Goal: Information Seeking & Learning: Learn about a topic

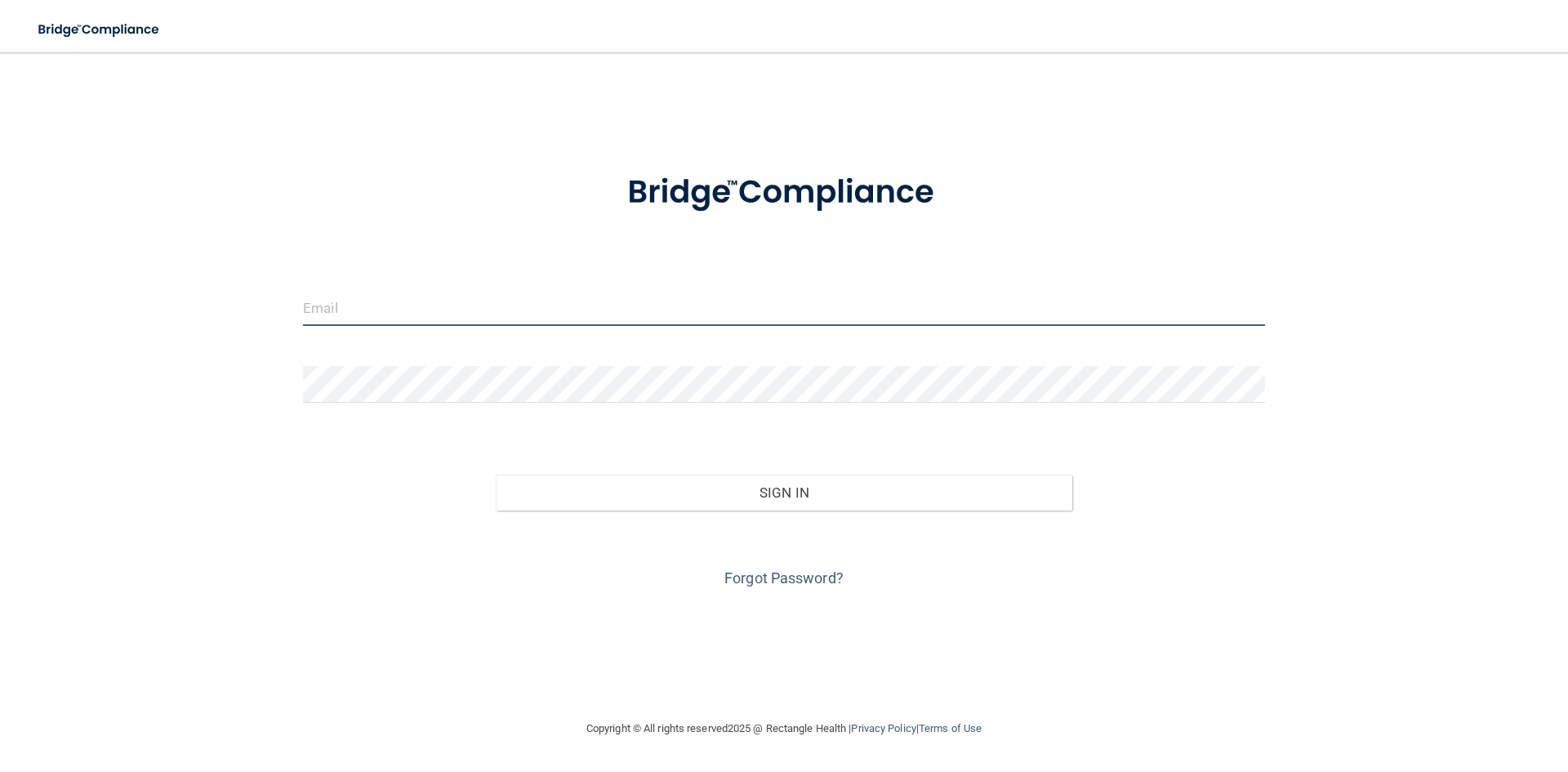
drag, startPoint x: 426, startPoint y: 318, endPoint x: 426, endPoint y: 307, distance: 11.0
click at [426, 315] on input "email" at bounding box center [784, 307] width 962 height 37
type input "[EMAIL_ADDRESS][DOMAIN_NAME]"
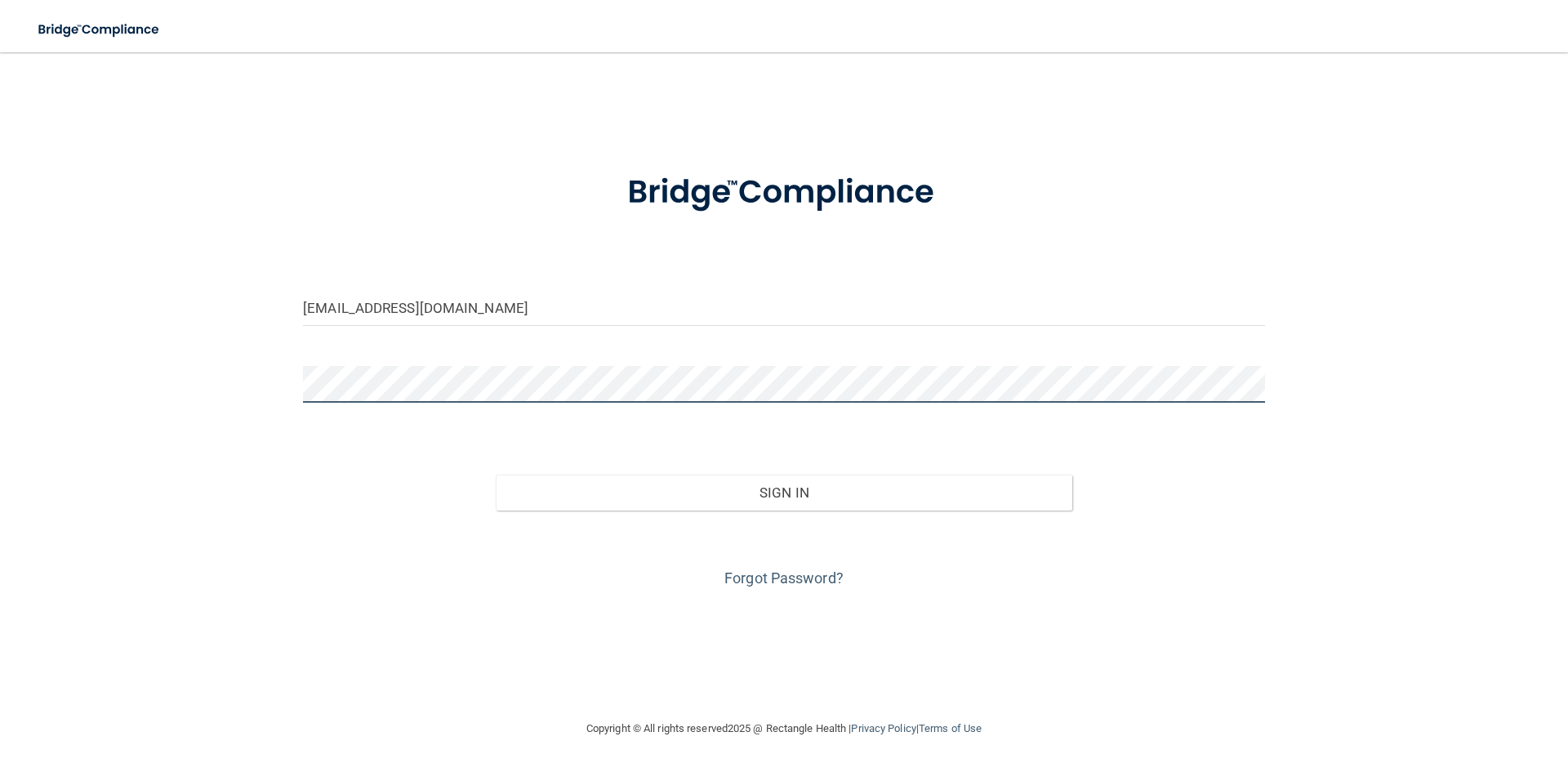
click at [496, 475] on button "Sign In" at bounding box center [785, 493] width 578 height 36
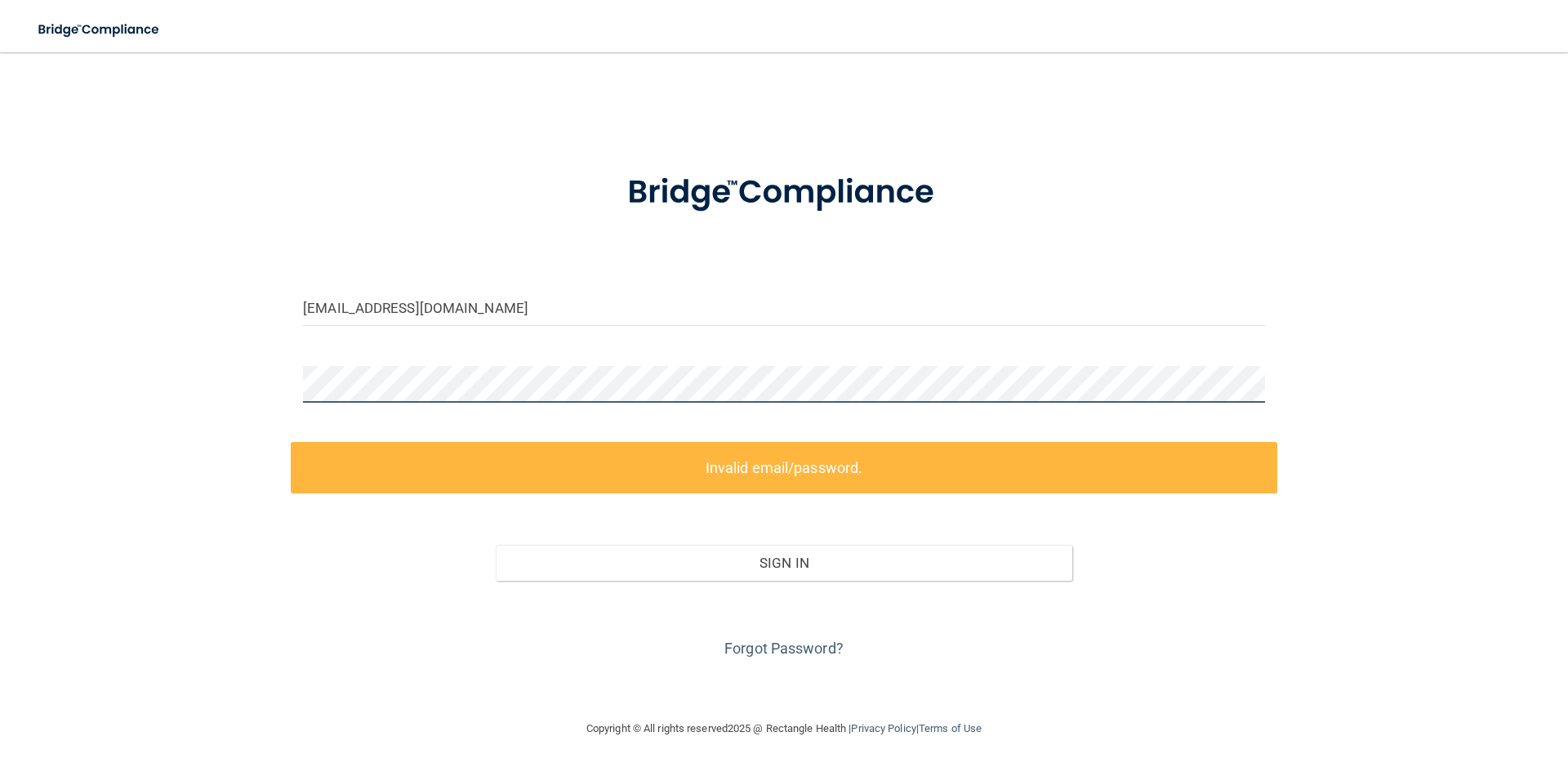
click at [271, 348] on div "[EMAIL_ADDRESS][DOMAIN_NAME] Invalid email/password. You don't have permission …" at bounding box center [784, 386] width 1503 height 634
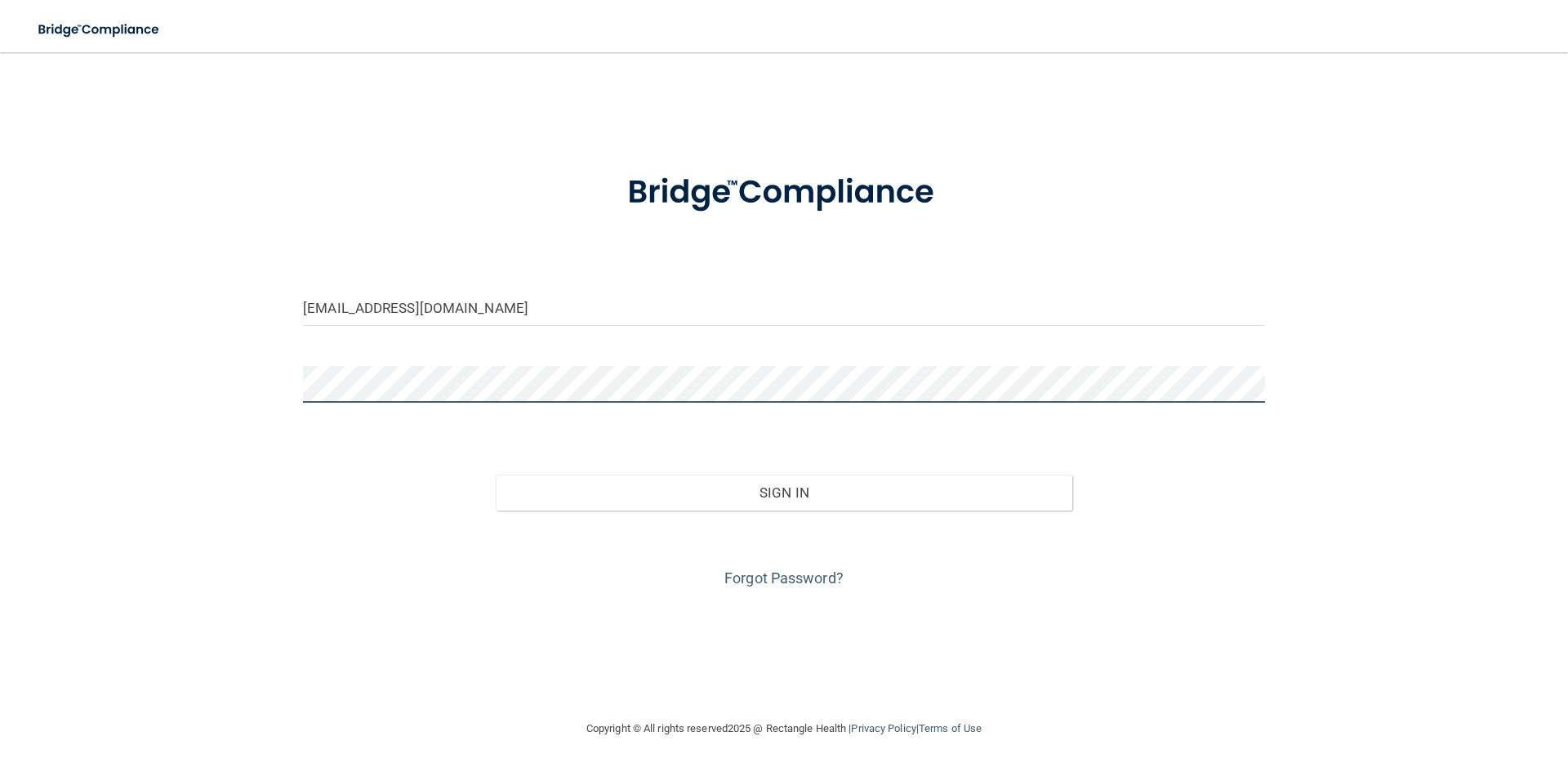
click at [496, 475] on button "Sign In" at bounding box center [785, 493] width 578 height 36
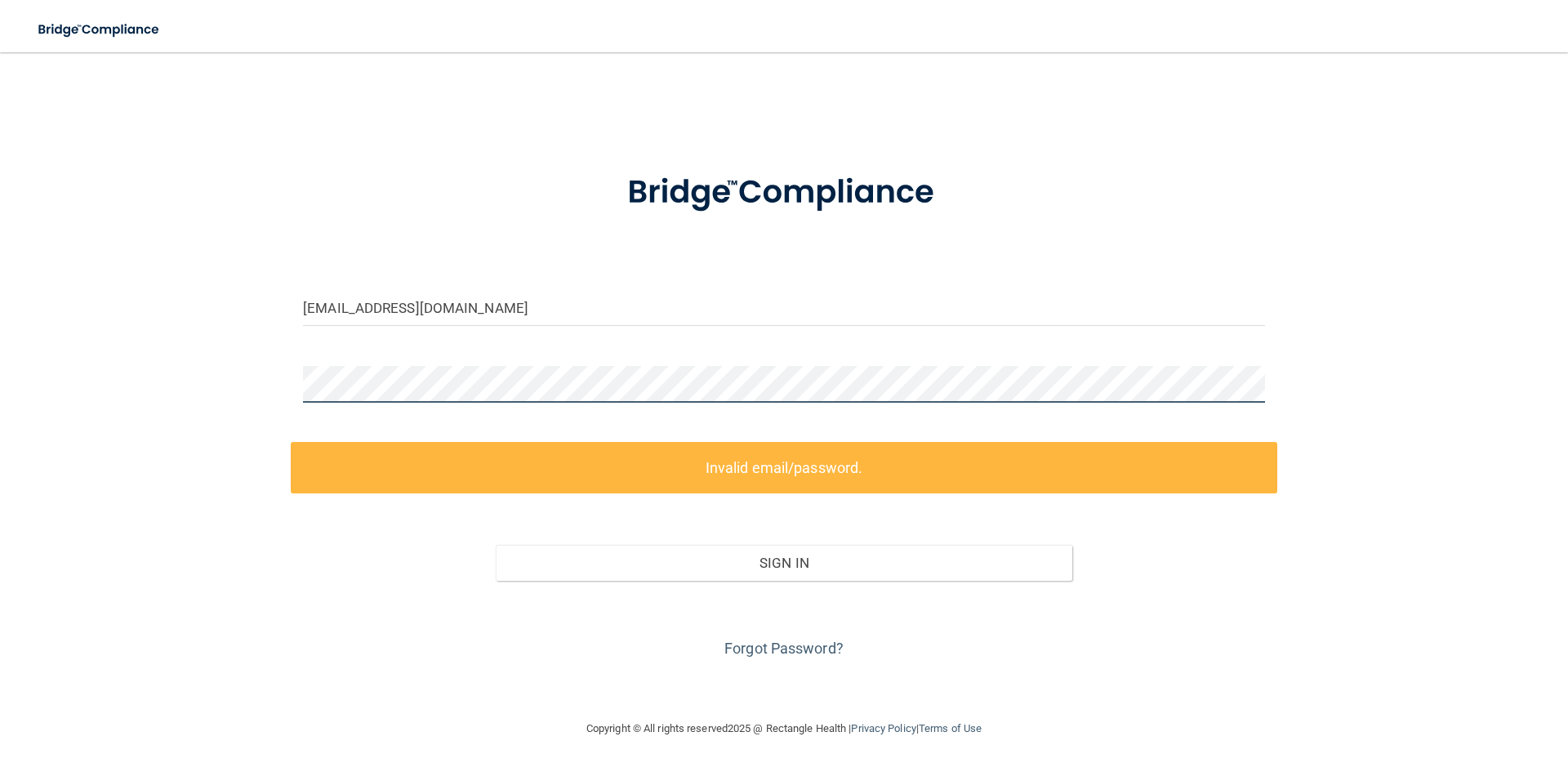
click at [496, 545] on button "Sign In" at bounding box center [785, 563] width 578 height 36
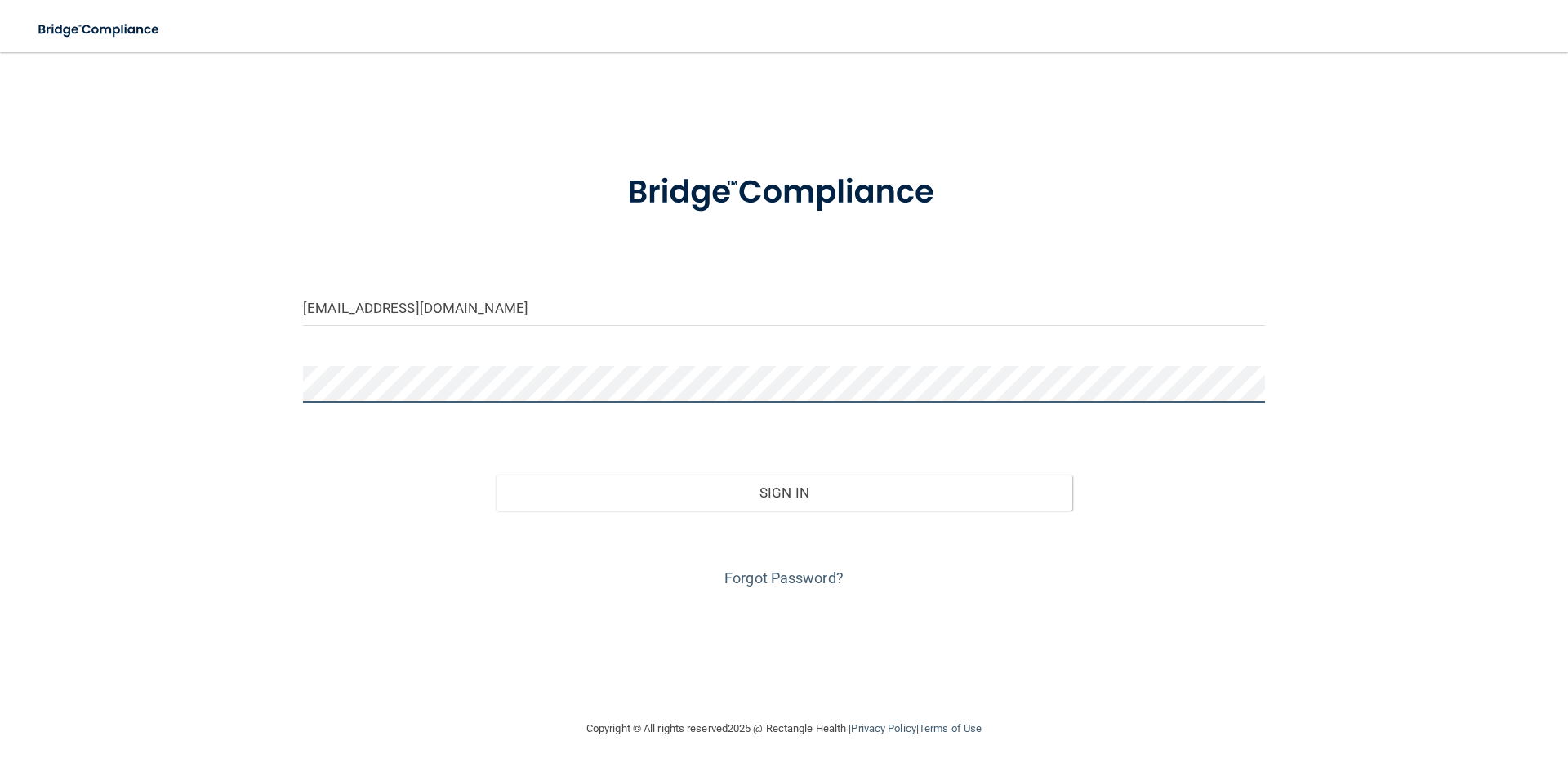
click at [496, 475] on button "Sign In" at bounding box center [785, 493] width 578 height 36
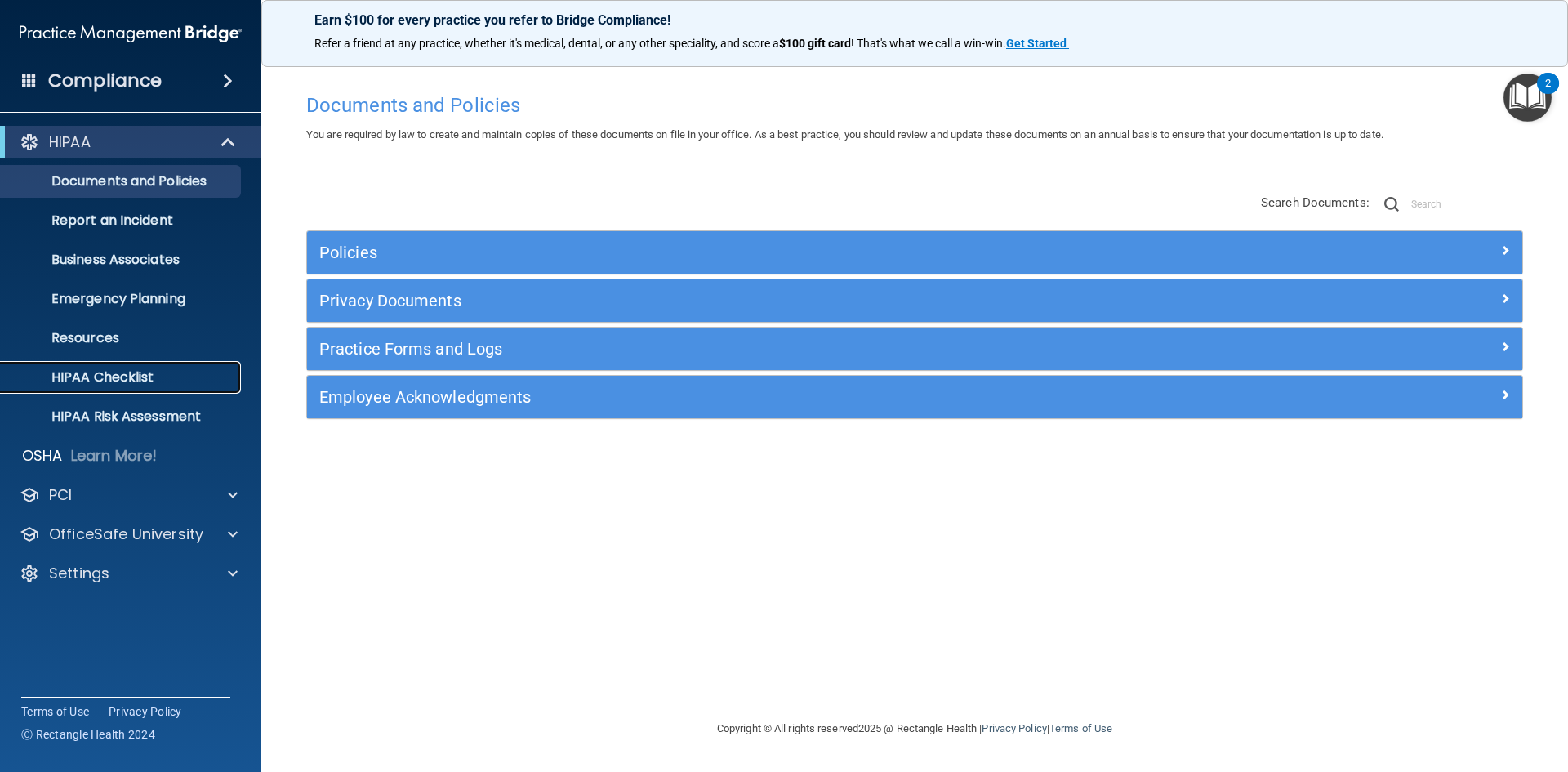
click at [173, 381] on p "HIPAA Checklist" at bounding box center [122, 377] width 223 height 16
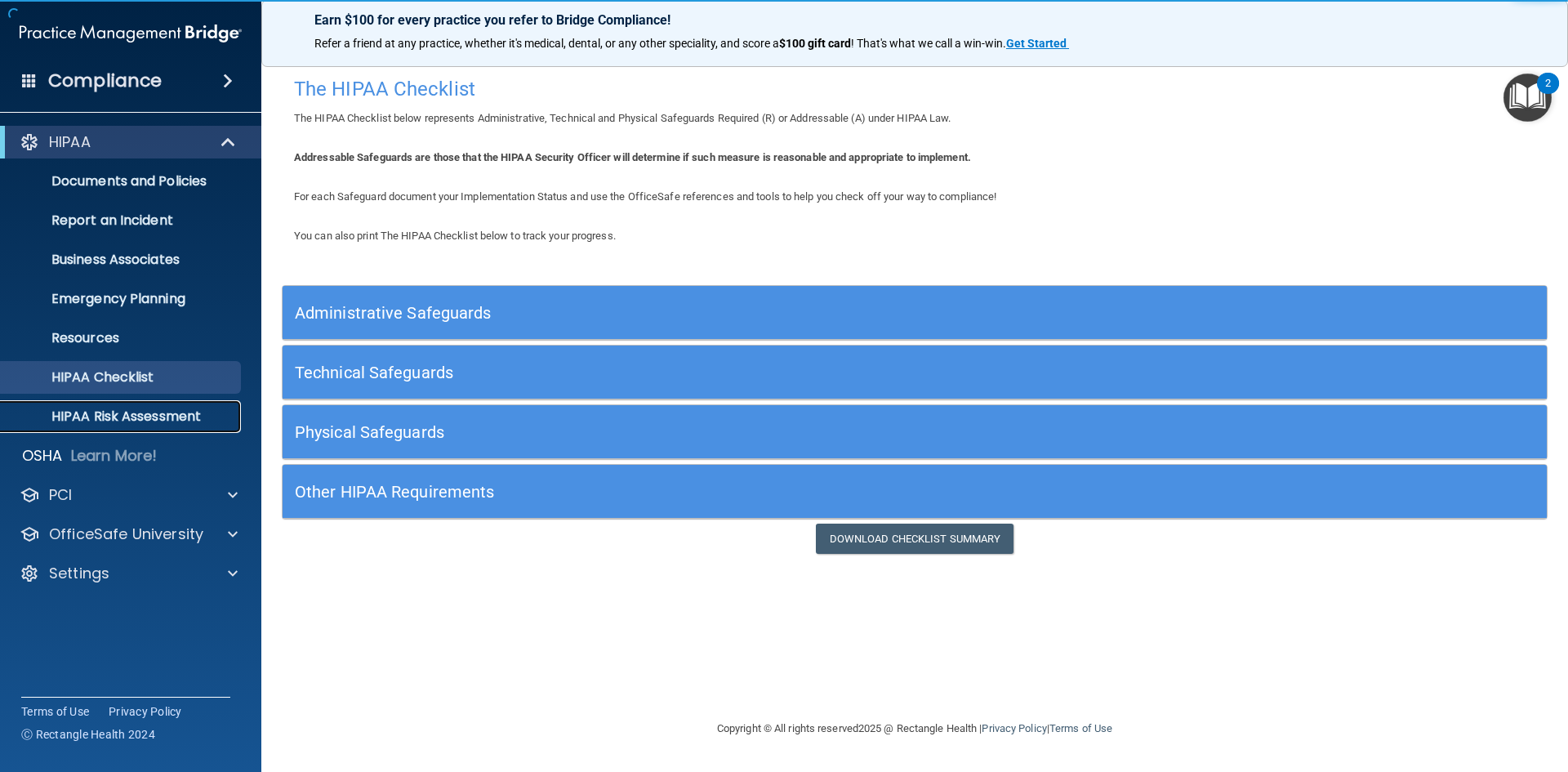
click at [169, 409] on p "HIPAA Risk Assessment" at bounding box center [122, 417] width 223 height 16
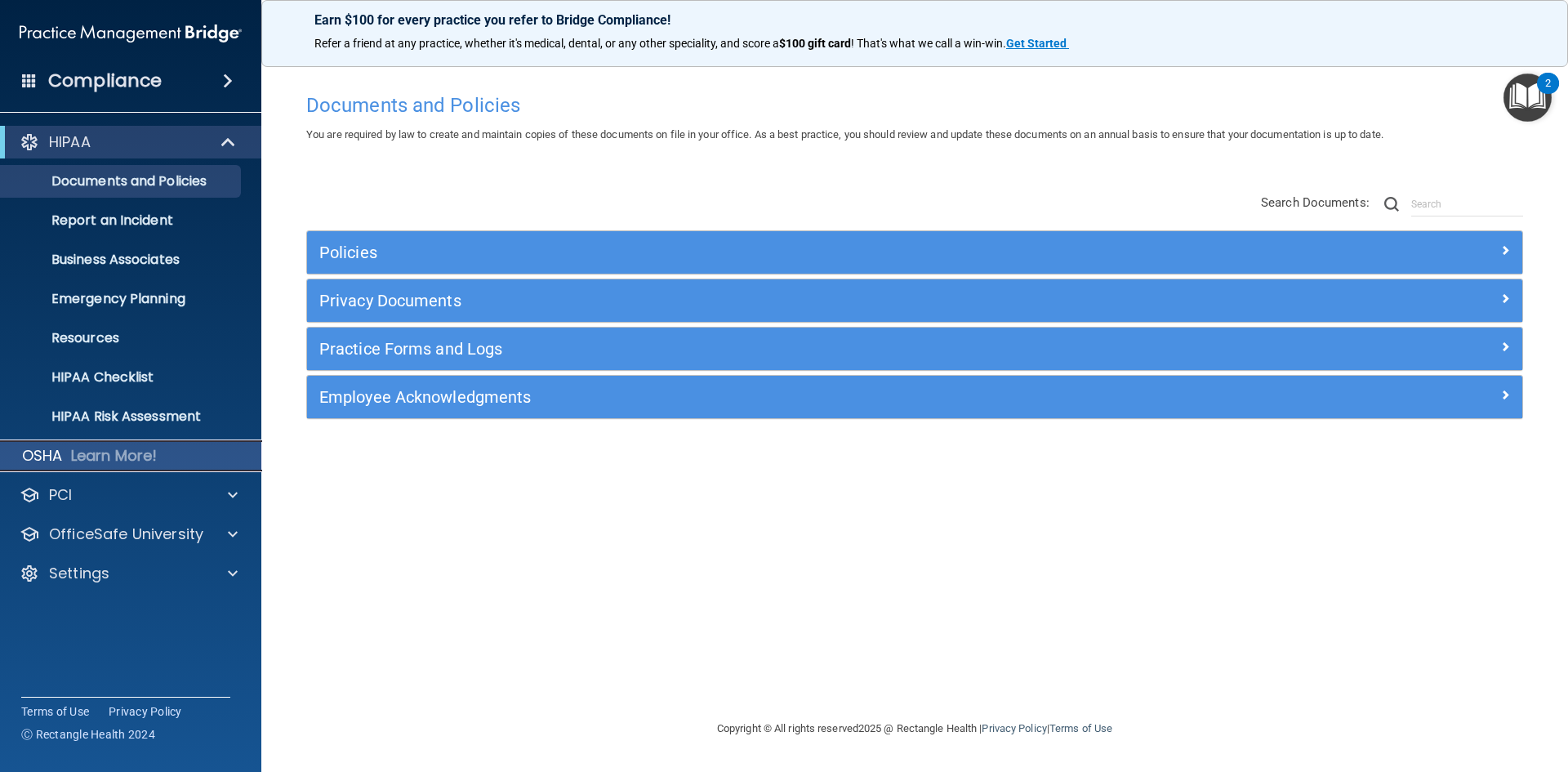
click at [43, 456] on p "OSHA" at bounding box center [43, 456] width 41 height 20
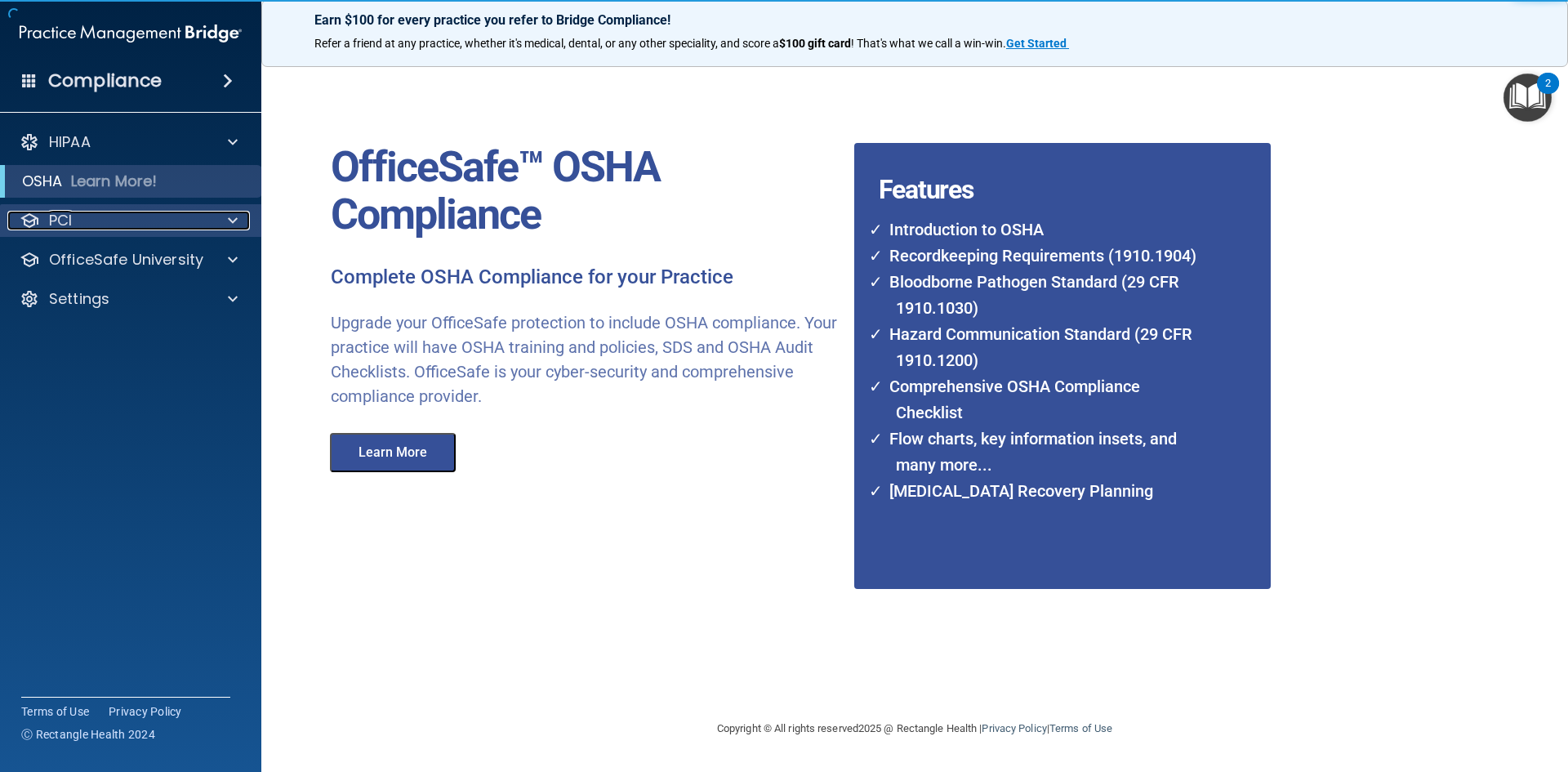
click at [105, 223] on div "PCI" at bounding box center [108, 220] width 202 height 20
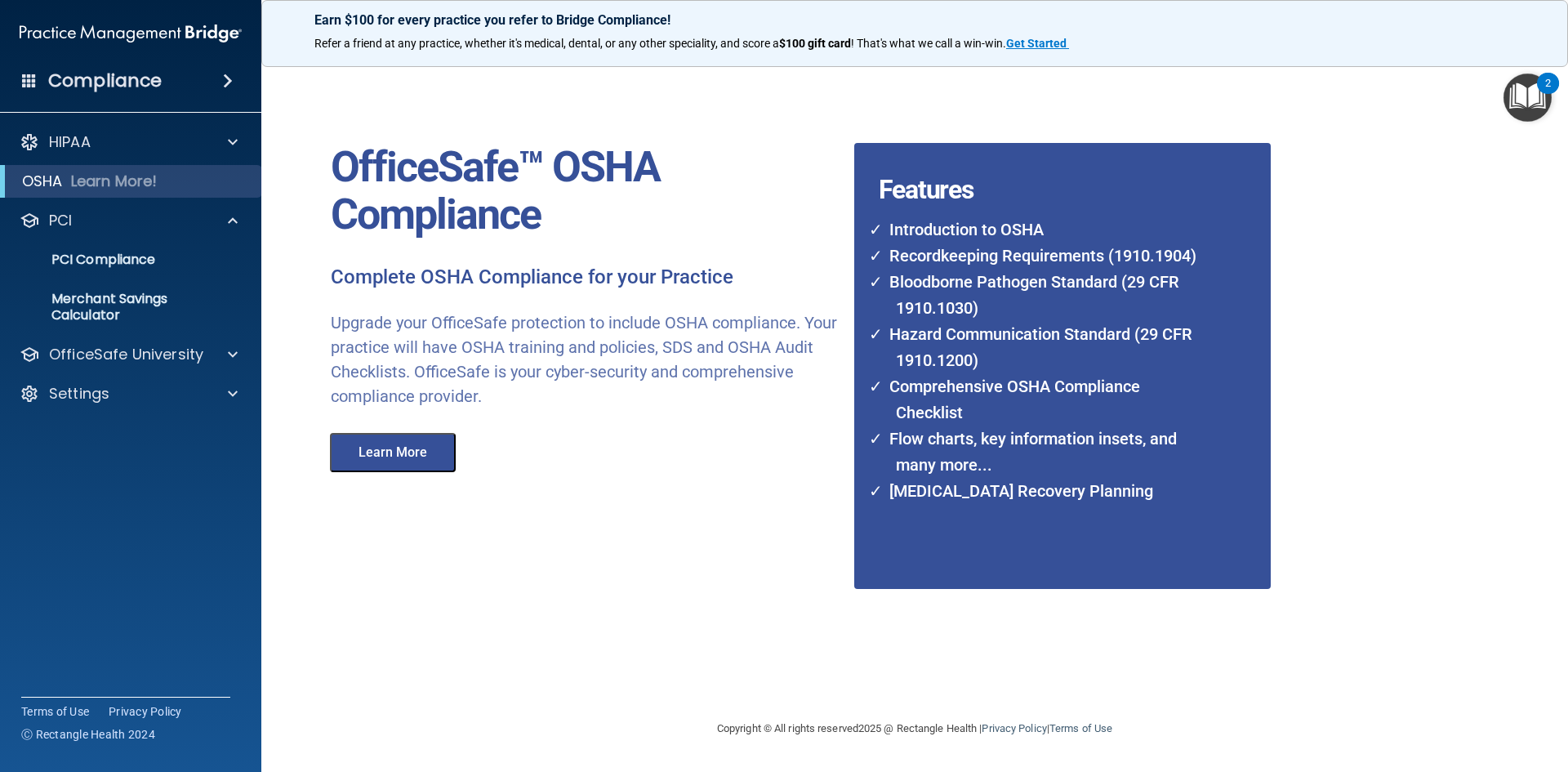
click at [111, 372] on div "HIPAA Documents and Policies Report an Incident Business Associates Emergency P…" at bounding box center [131, 271] width 262 height 304
click at [114, 368] on div "OfficeSafe University" at bounding box center [131, 354] width 262 height 33
click at [114, 359] on p "OfficeSafe University" at bounding box center [126, 354] width 155 height 20
click at [140, 395] on p "HIPAA Training" at bounding box center [78, 394] width 135 height 16
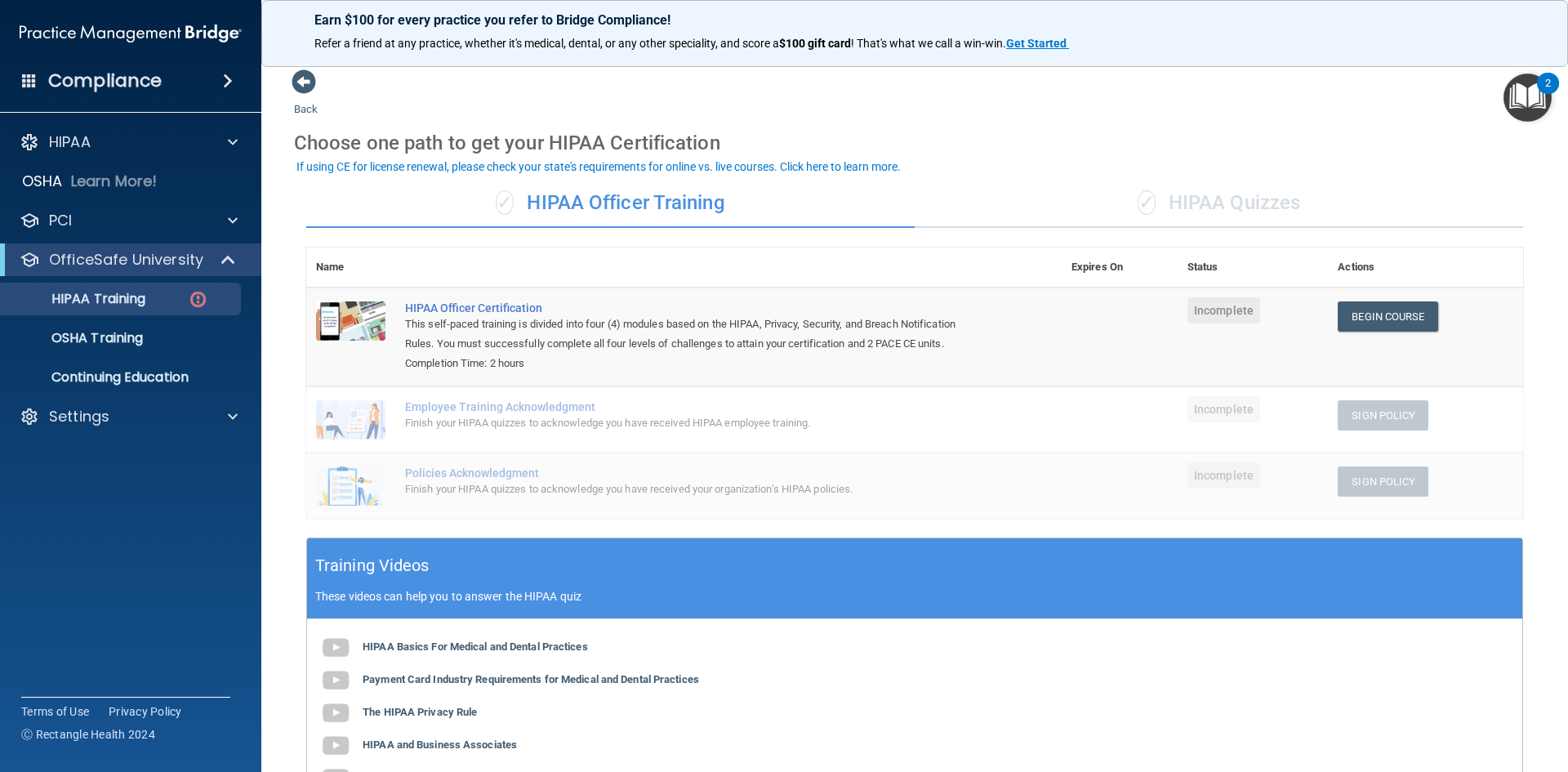
click at [1291, 206] on div "✓ HIPAA Quizzes" at bounding box center [1219, 204] width 608 height 49
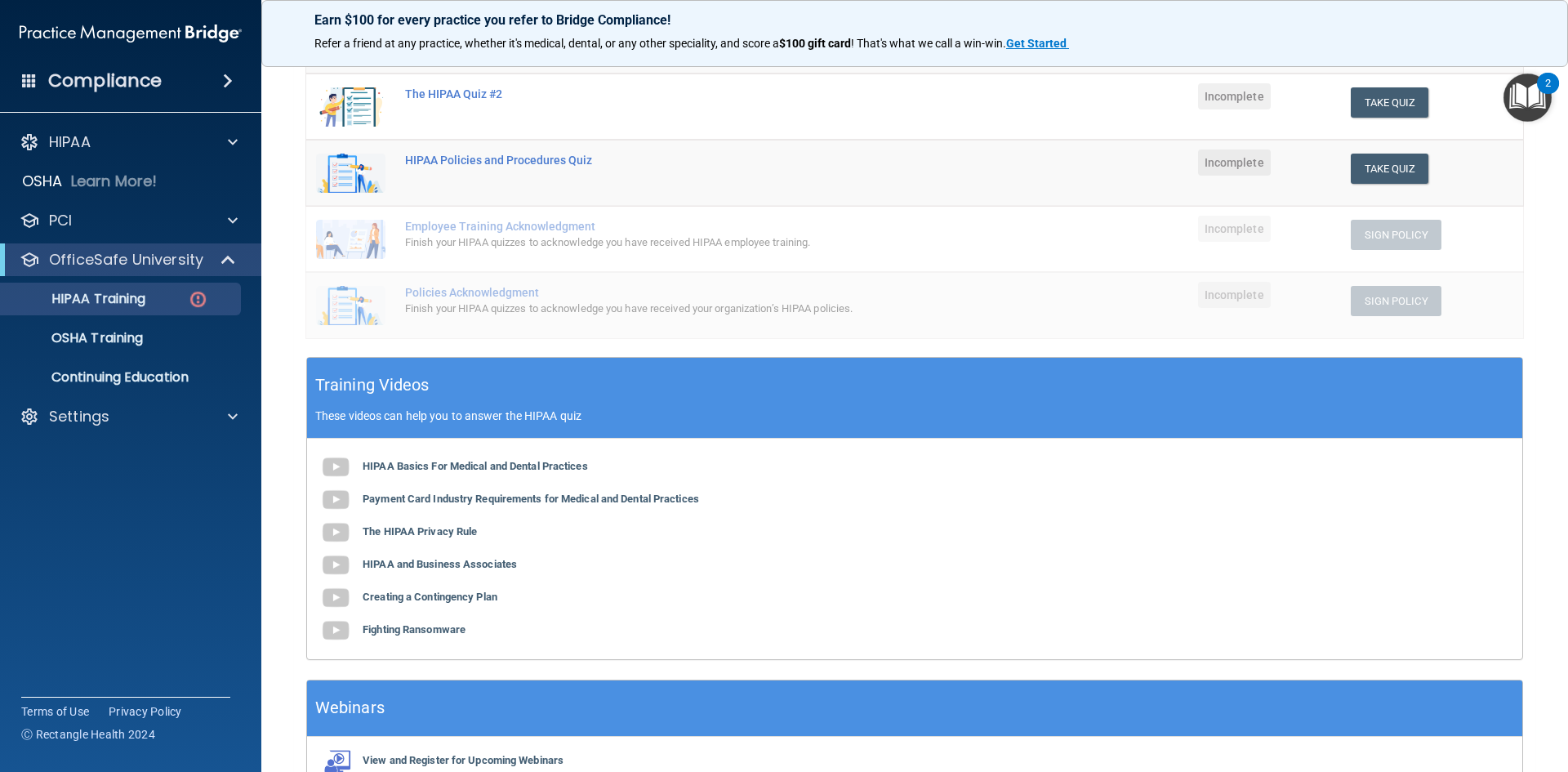
scroll to position [291, 0]
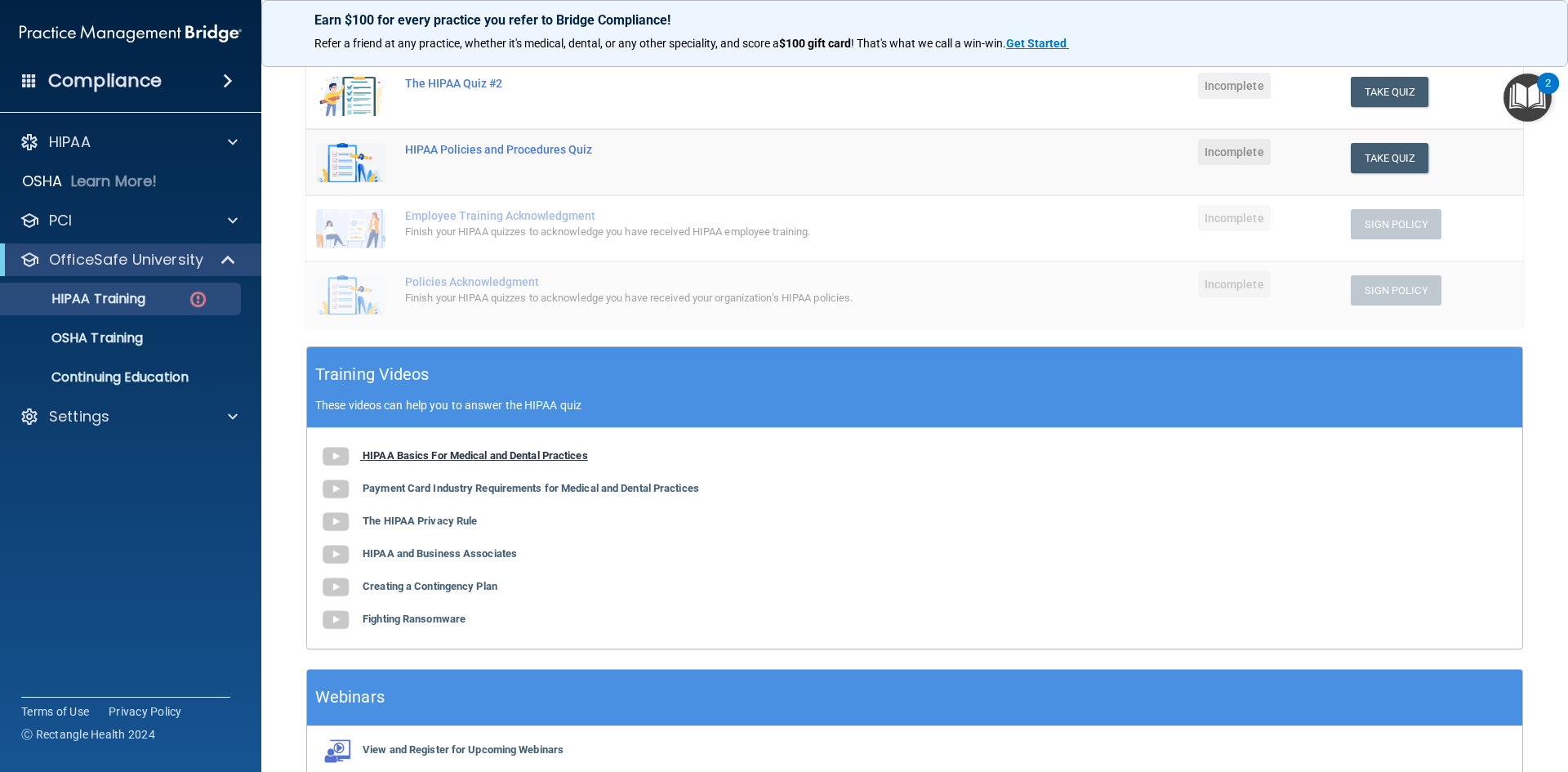
click at [535, 452] on b "HIPAA Basics For Medical and Dental Practices" at bounding box center [475, 455] width 225 height 12
click at [478, 494] on b "Payment Card Industry Requirements for Medical and Dental Practices" at bounding box center [530, 488] width 336 height 12
click at [454, 526] on b "The HIPAA Privacy Rule" at bounding box center [420, 521] width 115 height 12
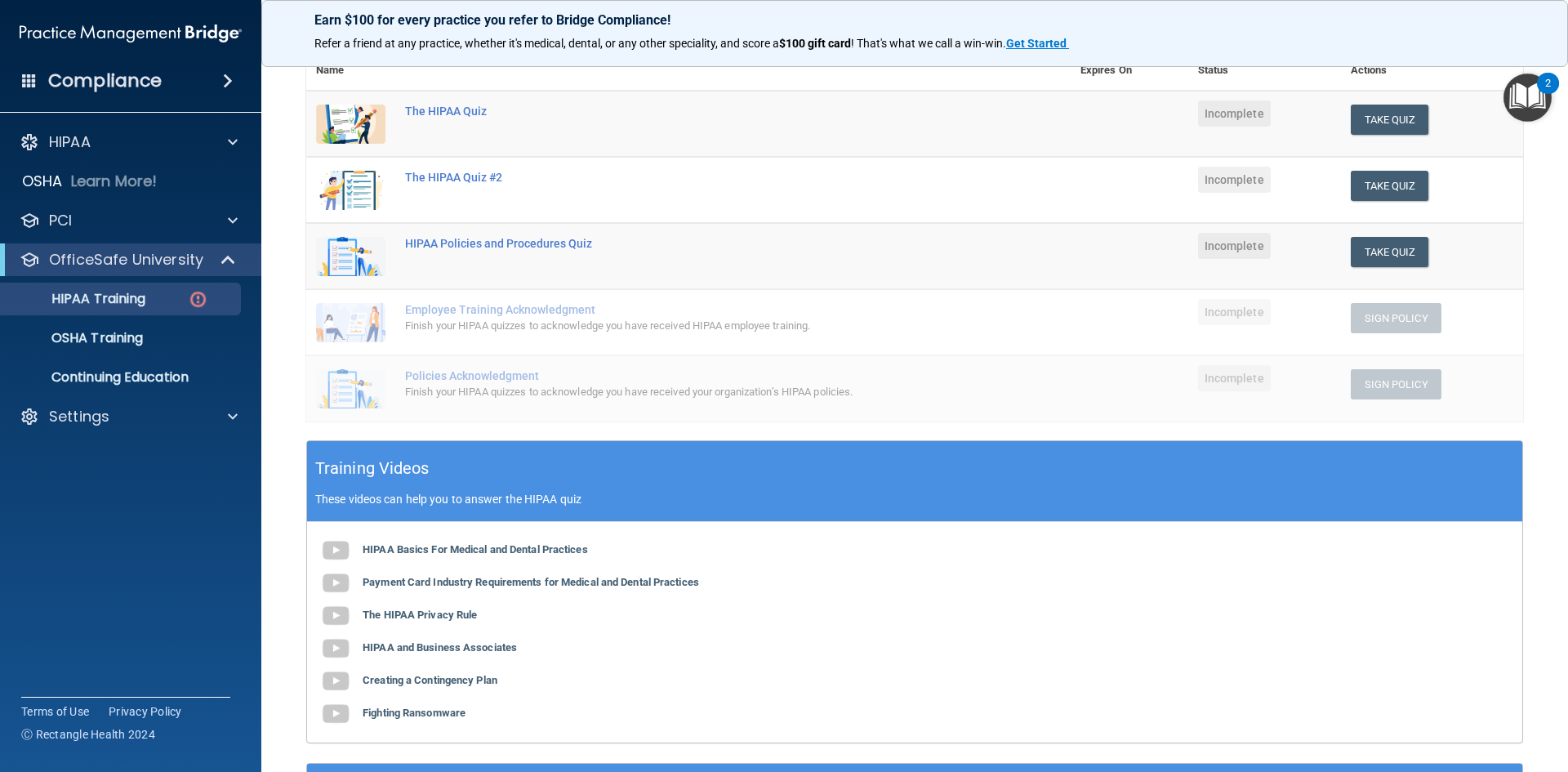
scroll to position [209, 0]
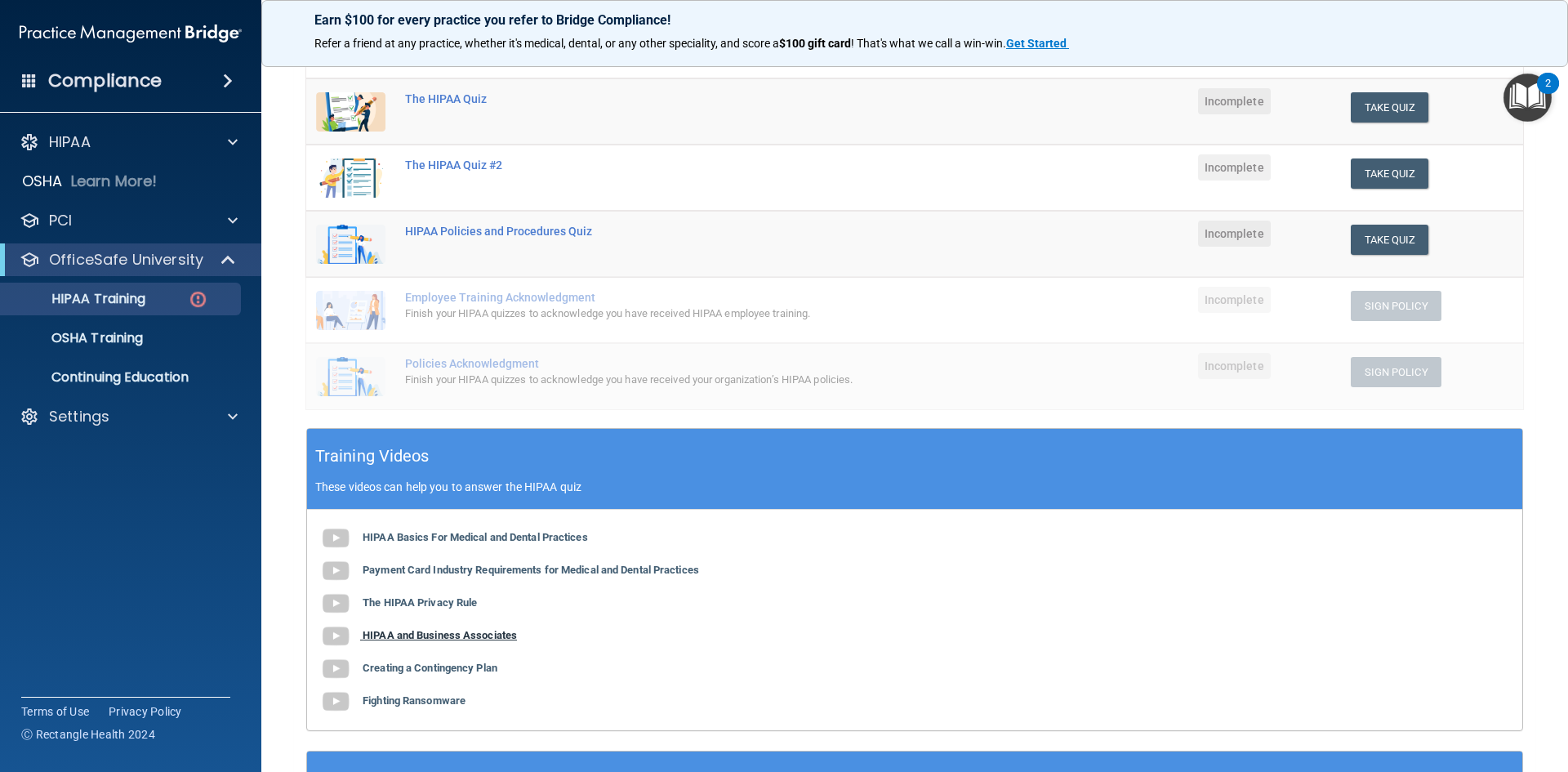
click at [447, 634] on b "HIPAA and Business Associates" at bounding box center [439, 634] width 155 height 12
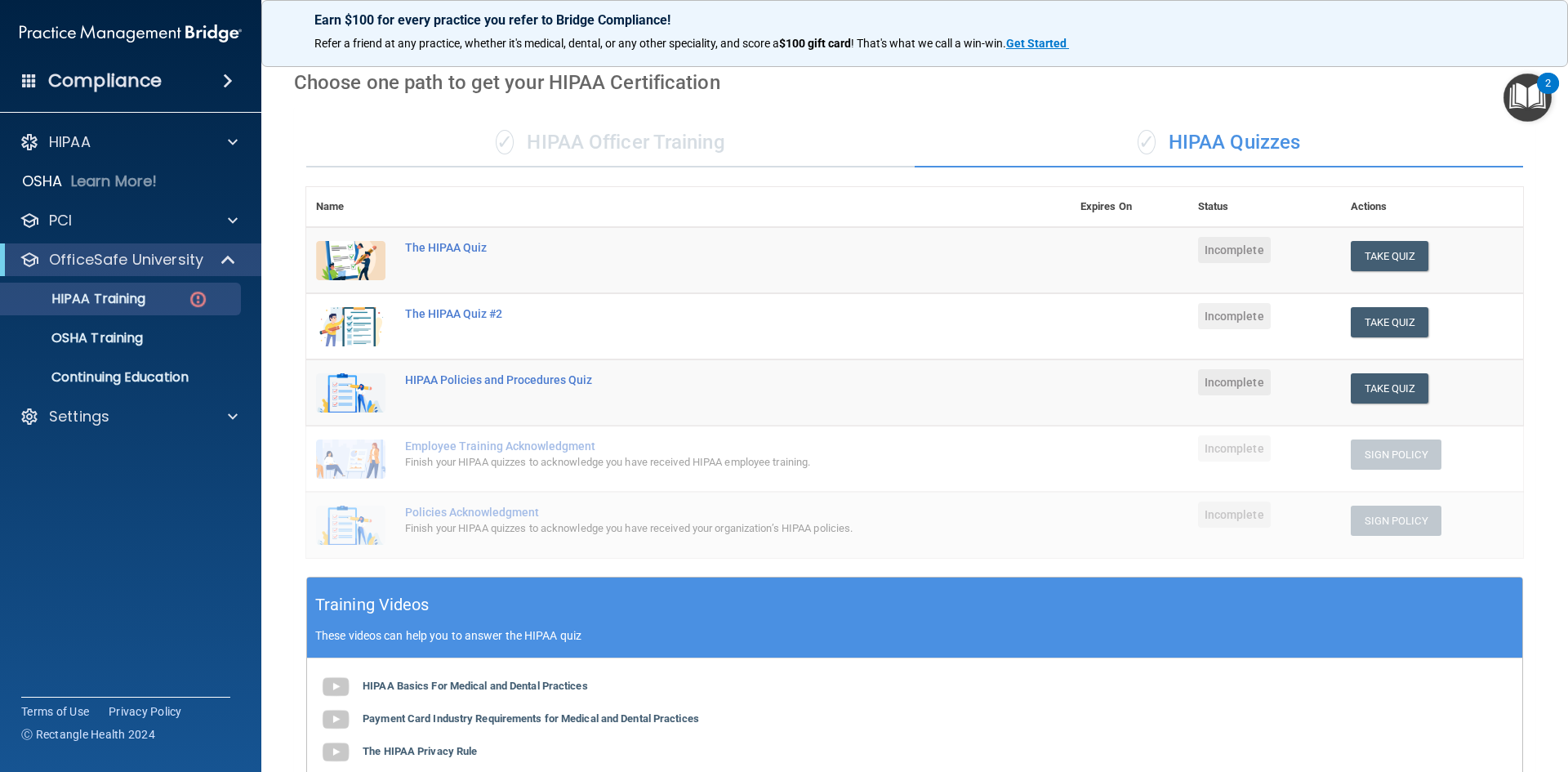
scroll to position [46, 0]
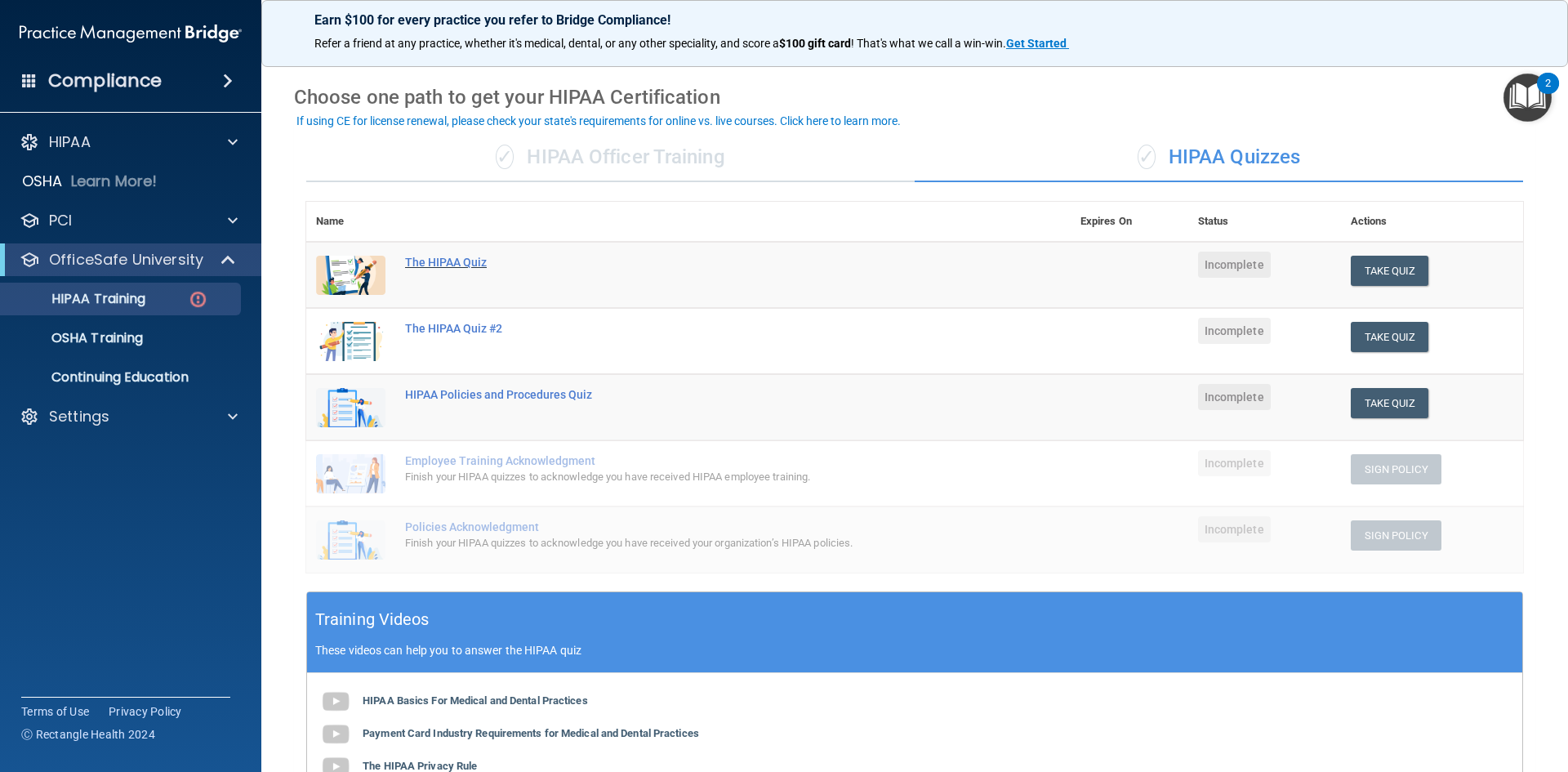
click at [444, 267] on div "The HIPAA Quiz" at bounding box center [697, 262] width 584 height 13
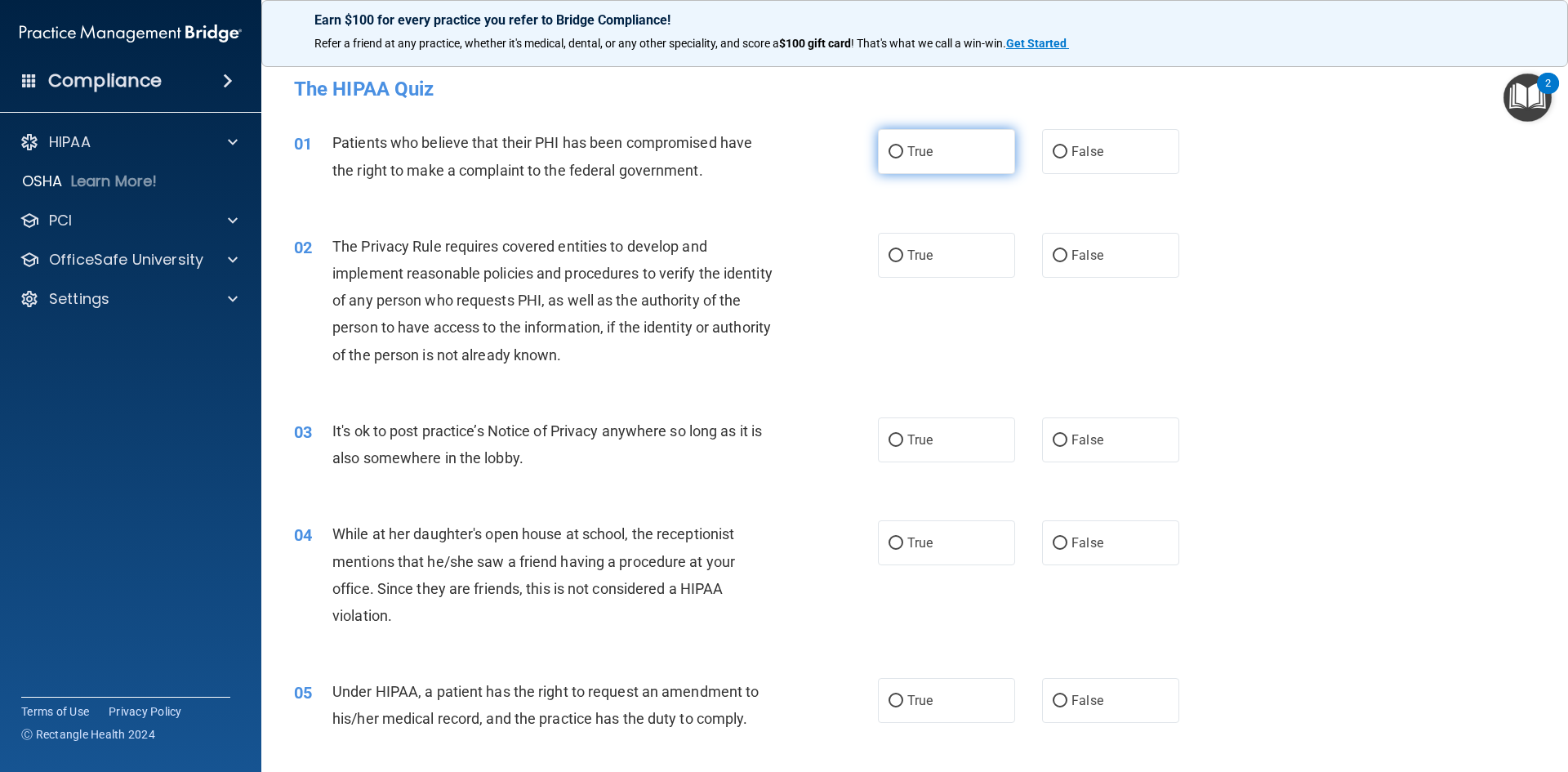
click at [944, 165] on label "True" at bounding box center [947, 151] width 137 height 45
click at [903, 159] on input "True" at bounding box center [896, 152] width 15 height 12
radio input "true"
click at [936, 247] on label "True" at bounding box center [947, 255] width 137 height 45
click at [903, 250] on input "True" at bounding box center [896, 255] width 15 height 12
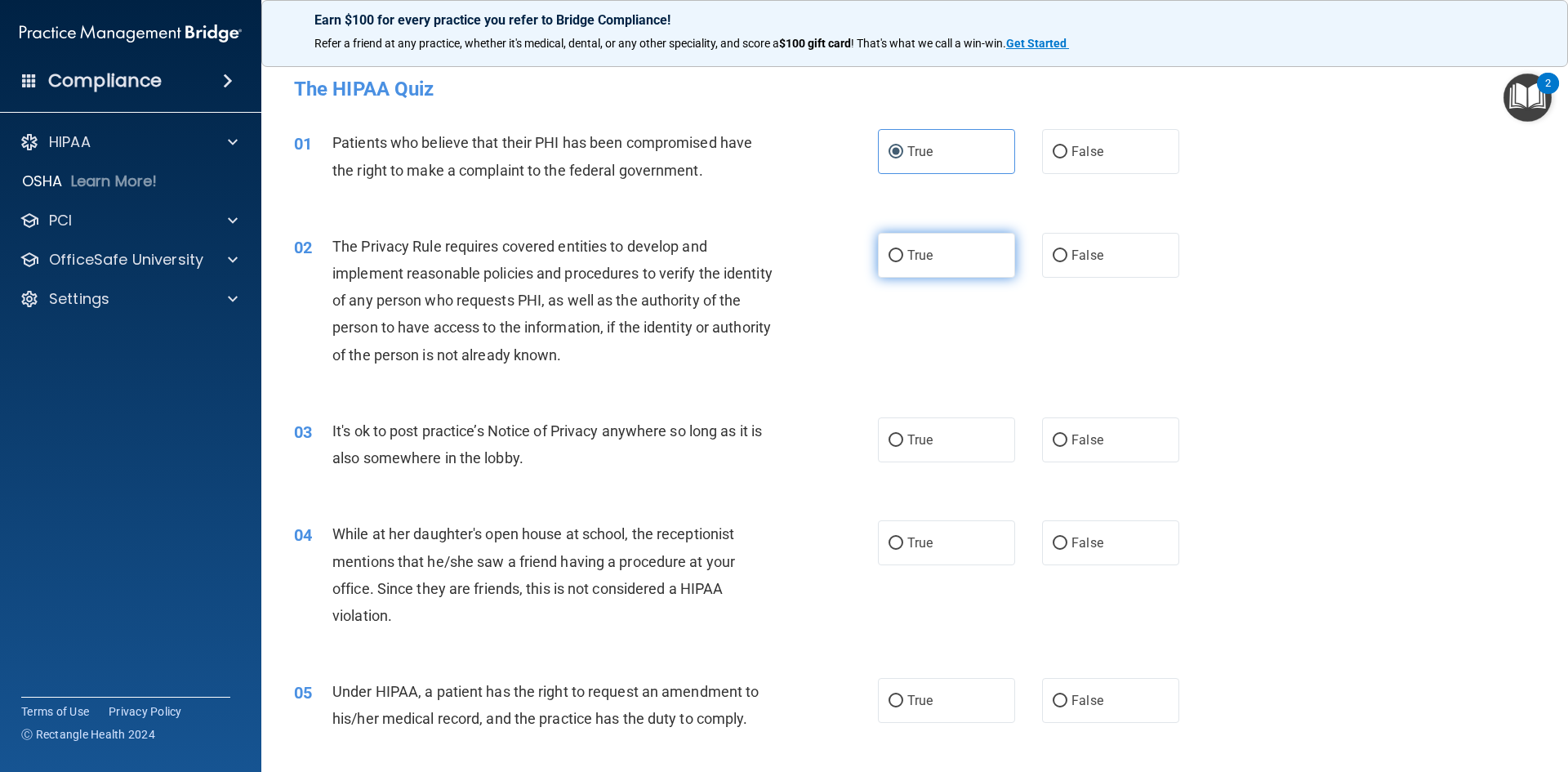
radio input "true"
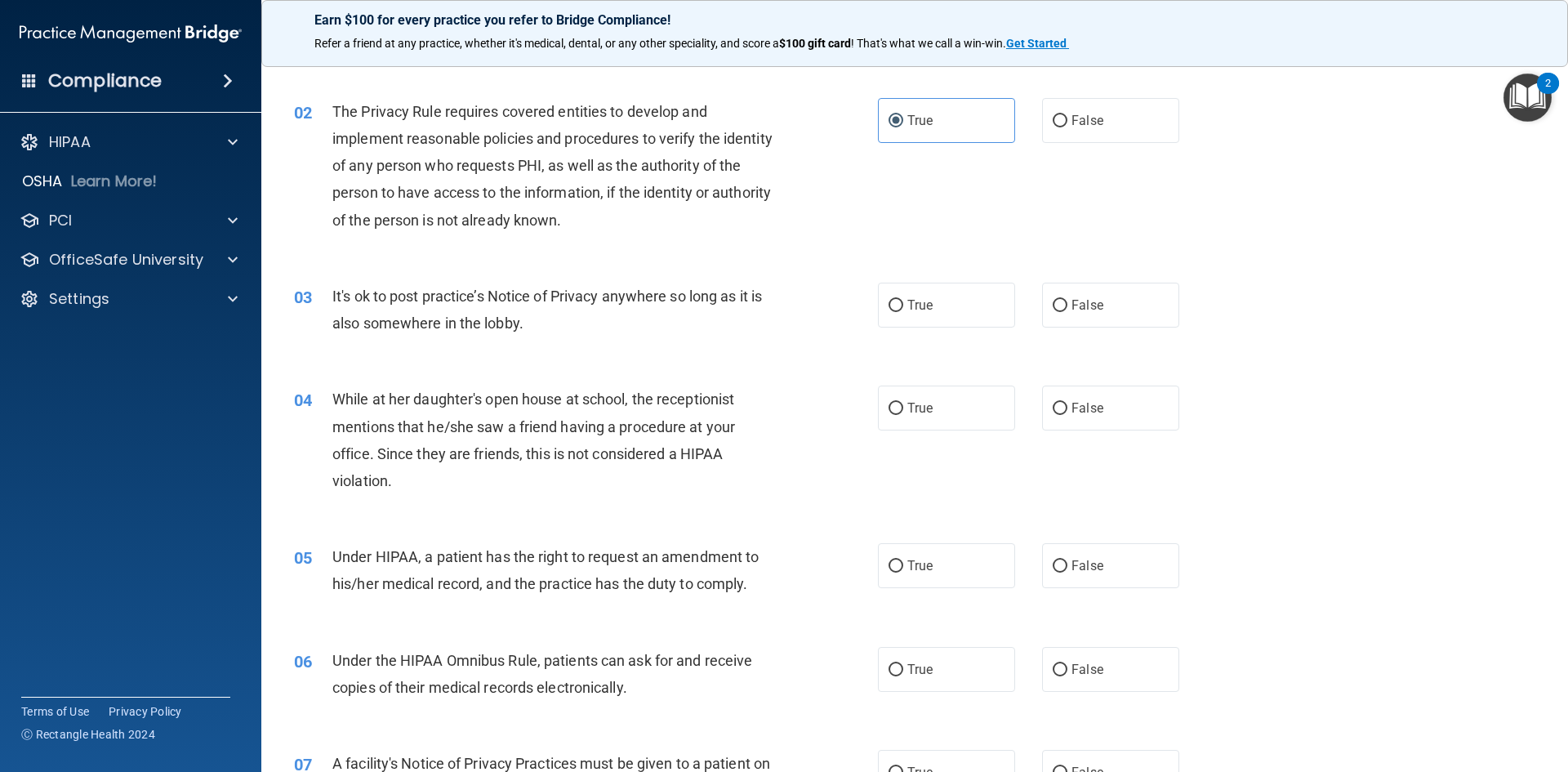
scroll to position [164, 0]
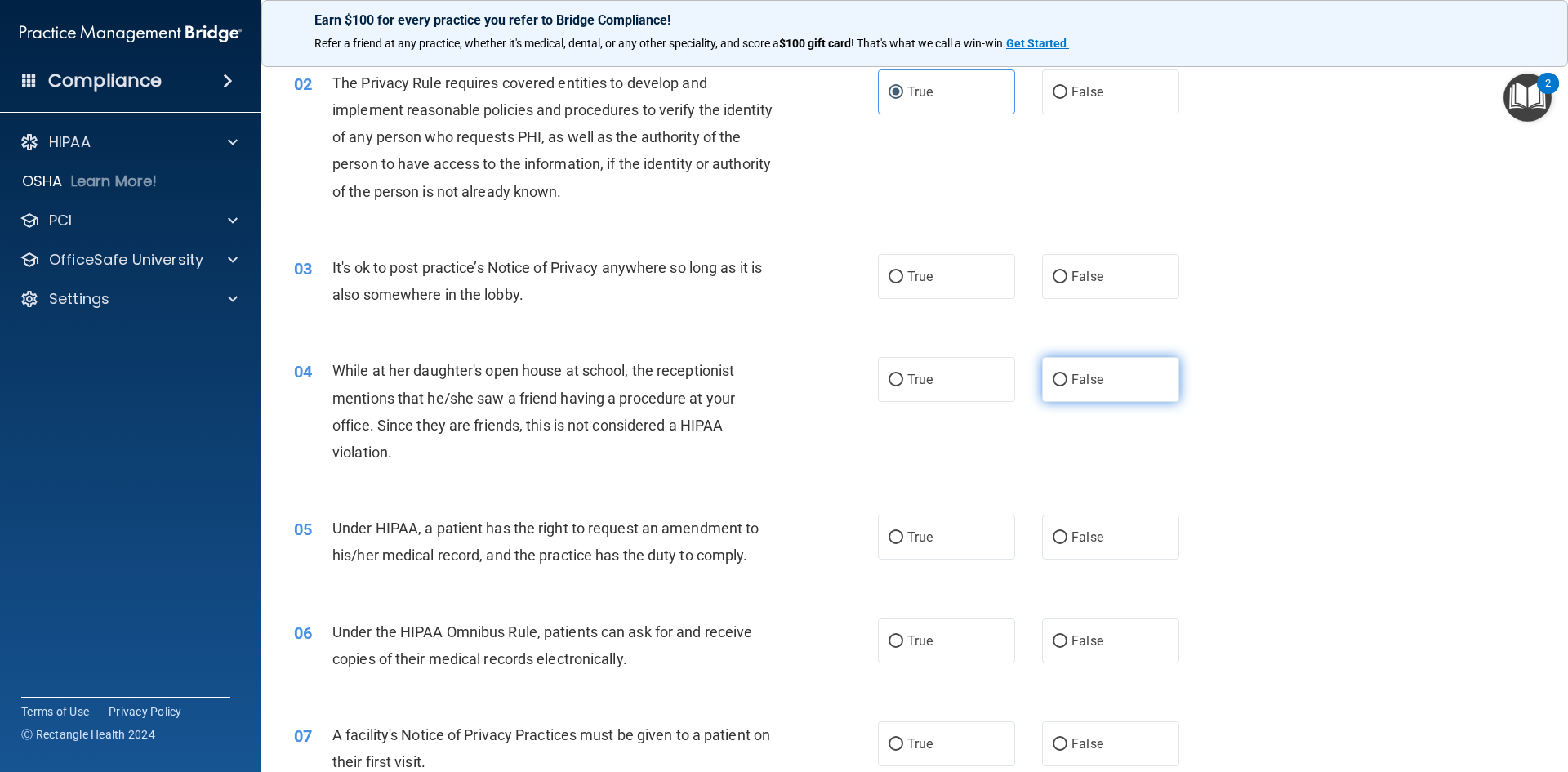
click at [1102, 383] on label "False" at bounding box center [1111, 379] width 137 height 45
click at [1067, 383] on input "False" at bounding box center [1060, 380] width 15 height 12
radio input "true"
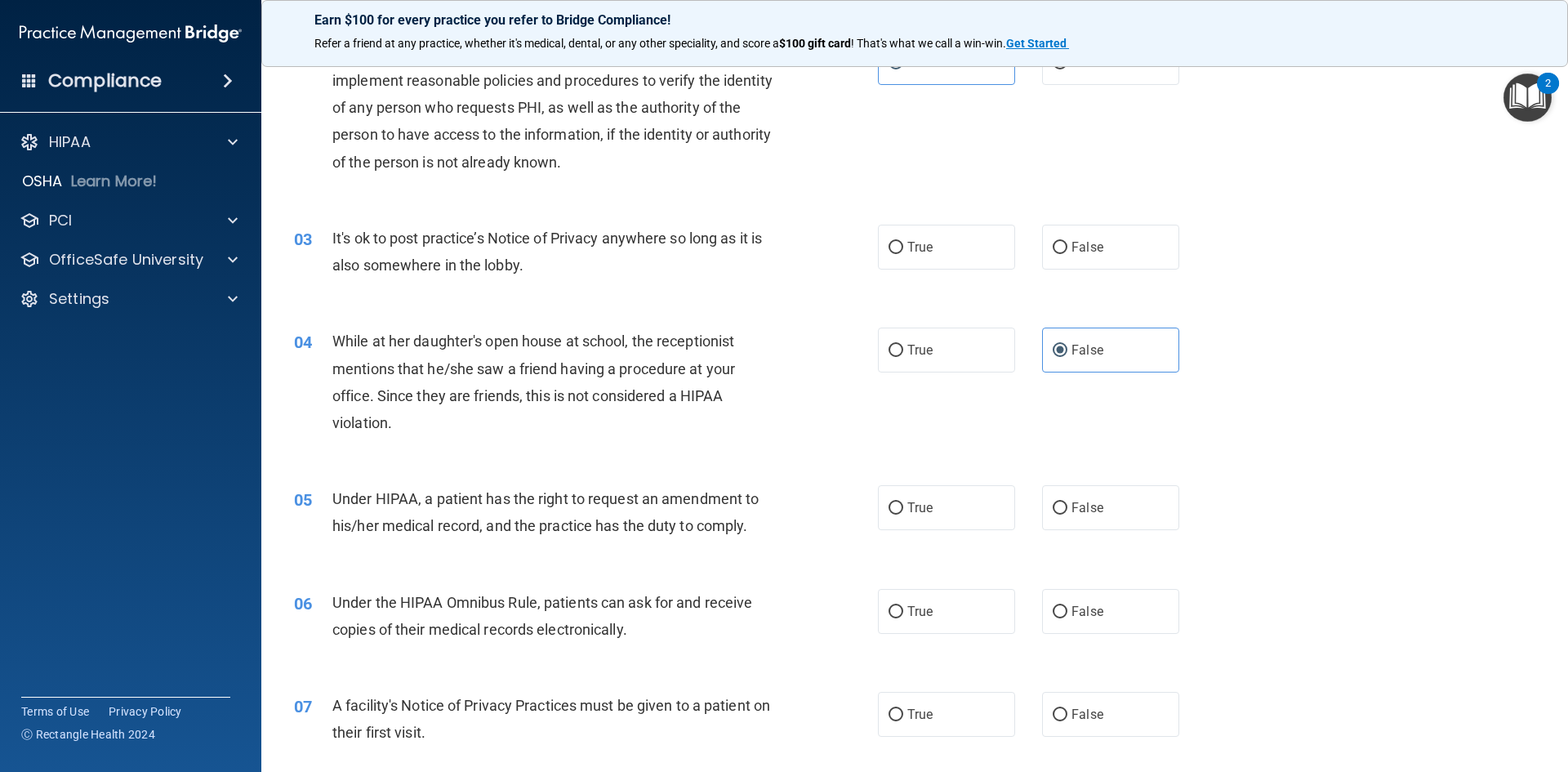
scroll to position [245, 0]
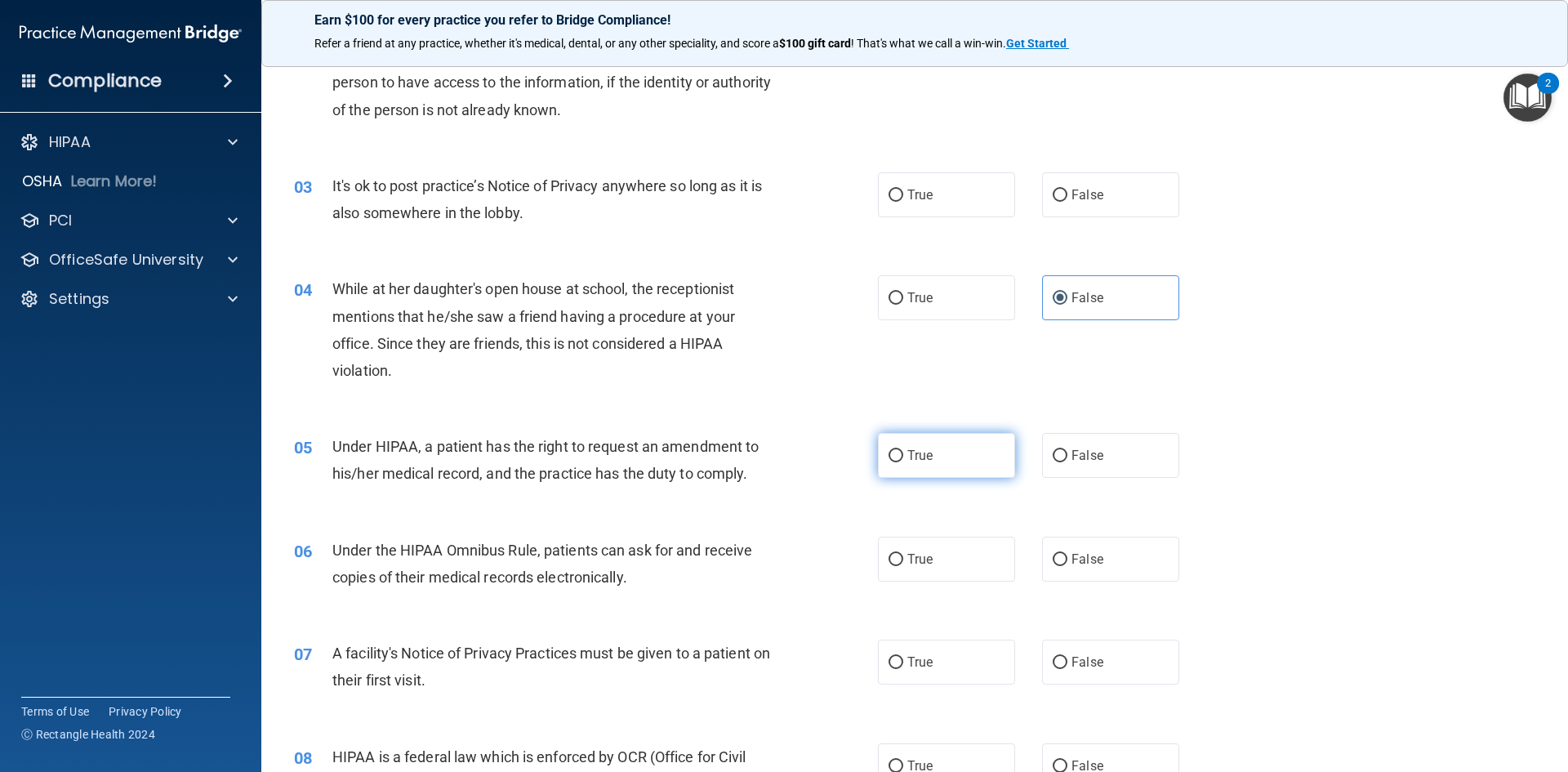
click at [991, 459] on label "True" at bounding box center [947, 455] width 137 height 45
click at [903, 459] on input "True" at bounding box center [896, 456] width 15 height 12
radio input "true"
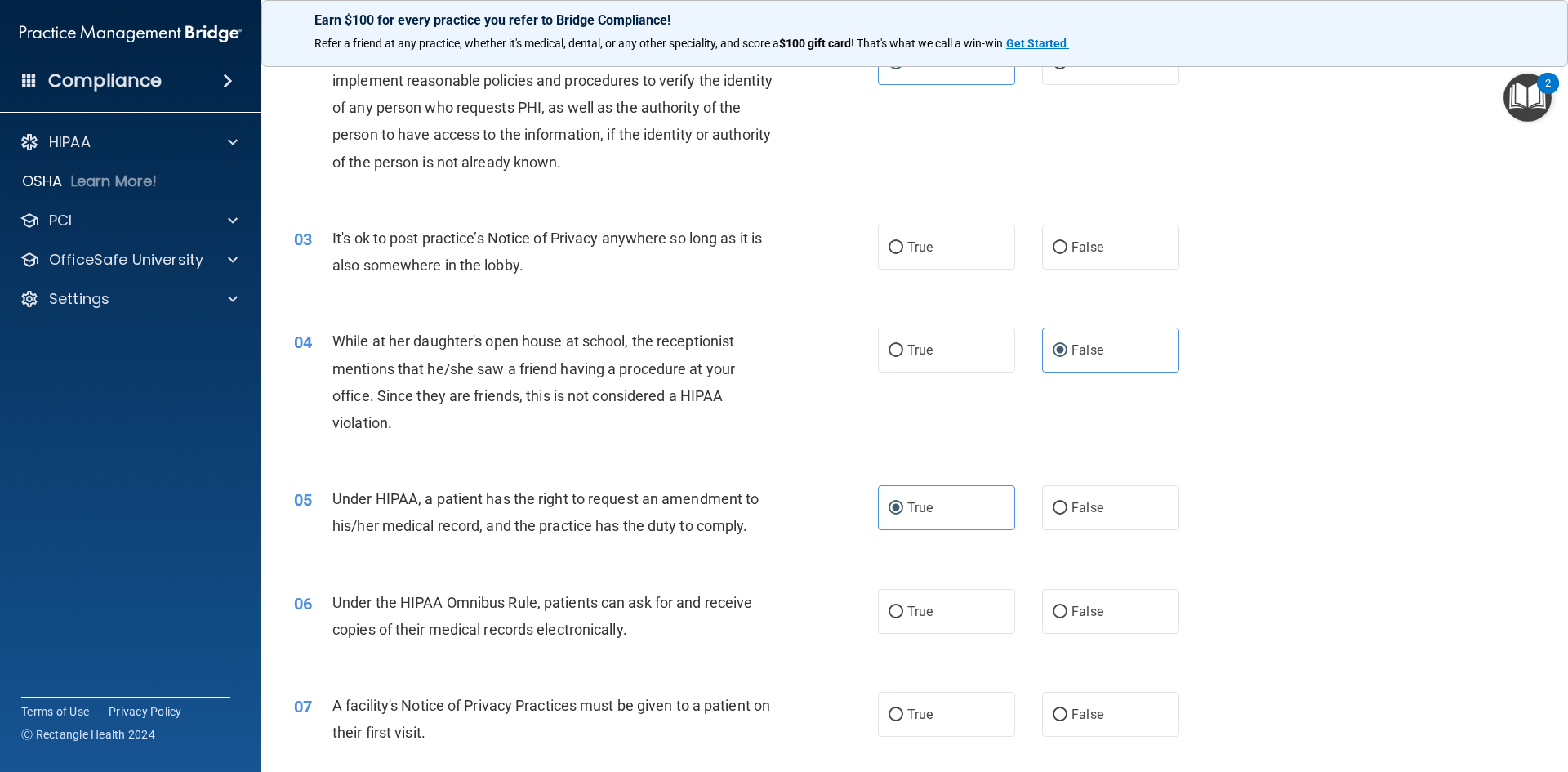
scroll to position [164, 0]
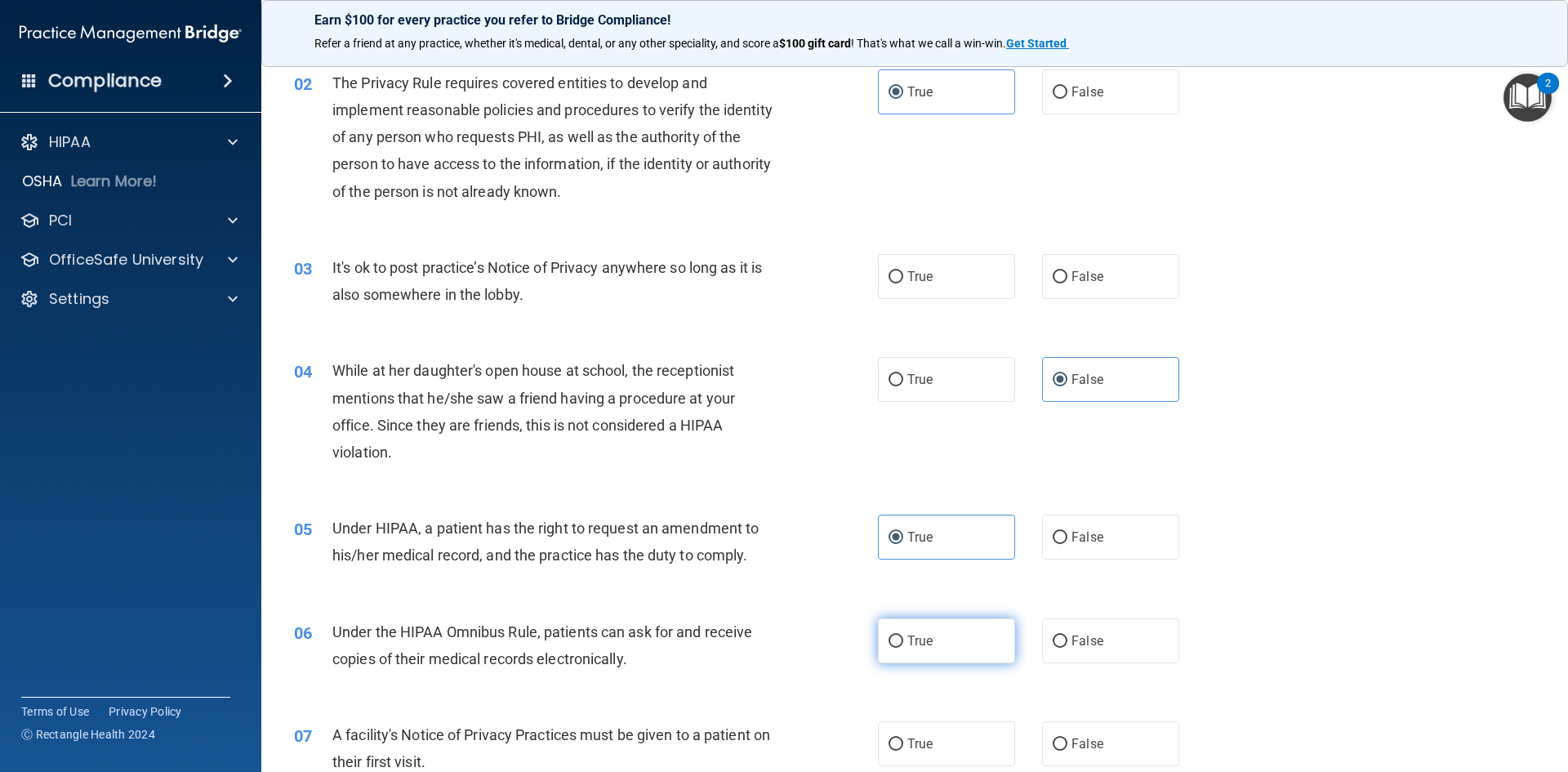
click at [968, 643] on label "True" at bounding box center [947, 640] width 137 height 45
click at [903, 643] on input "True" at bounding box center [896, 641] width 15 height 12
radio input "true"
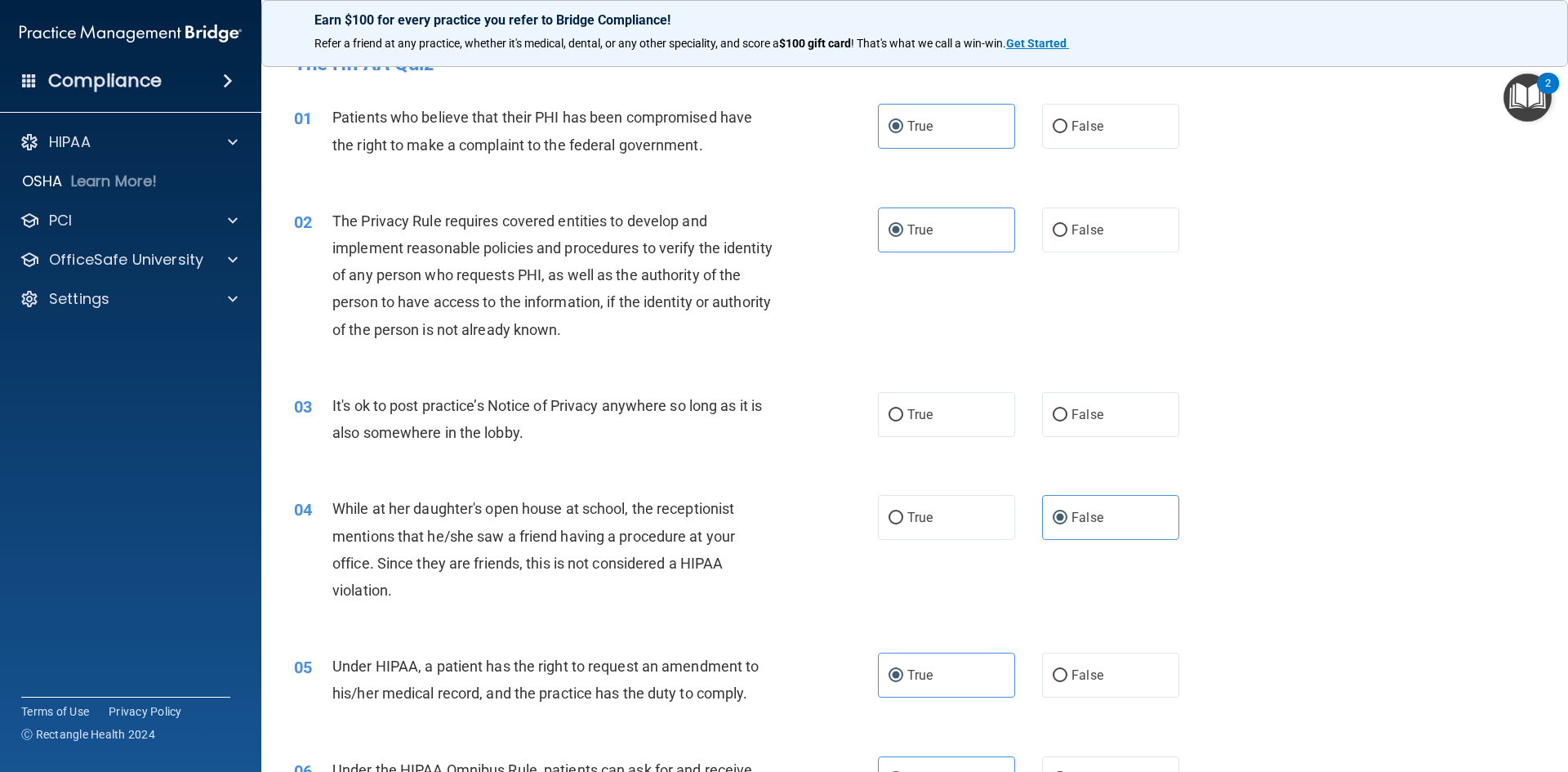
scroll to position [0, 0]
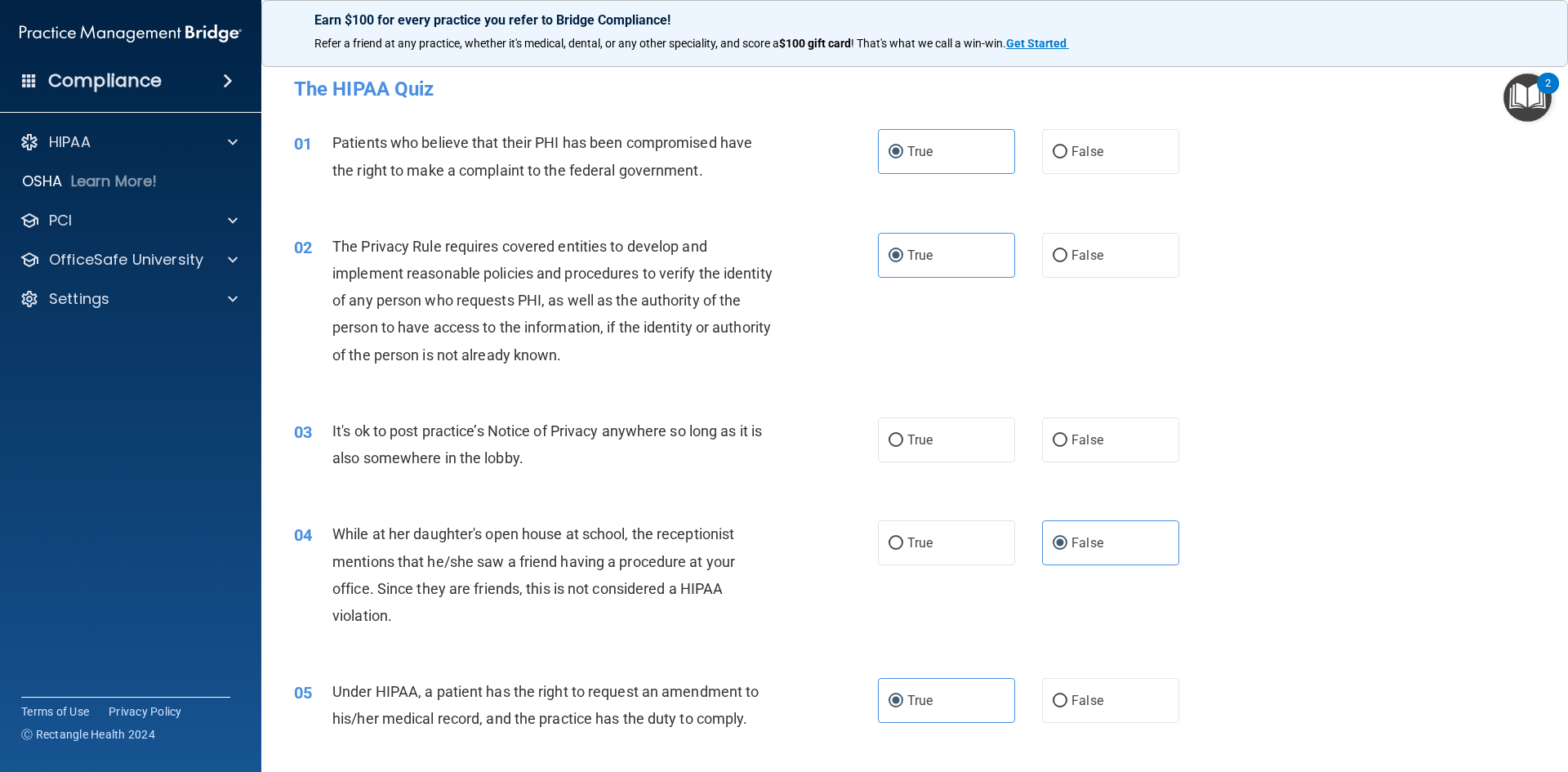
click at [1547, 104] on div "2" at bounding box center [1548, 94] width 6 height 21
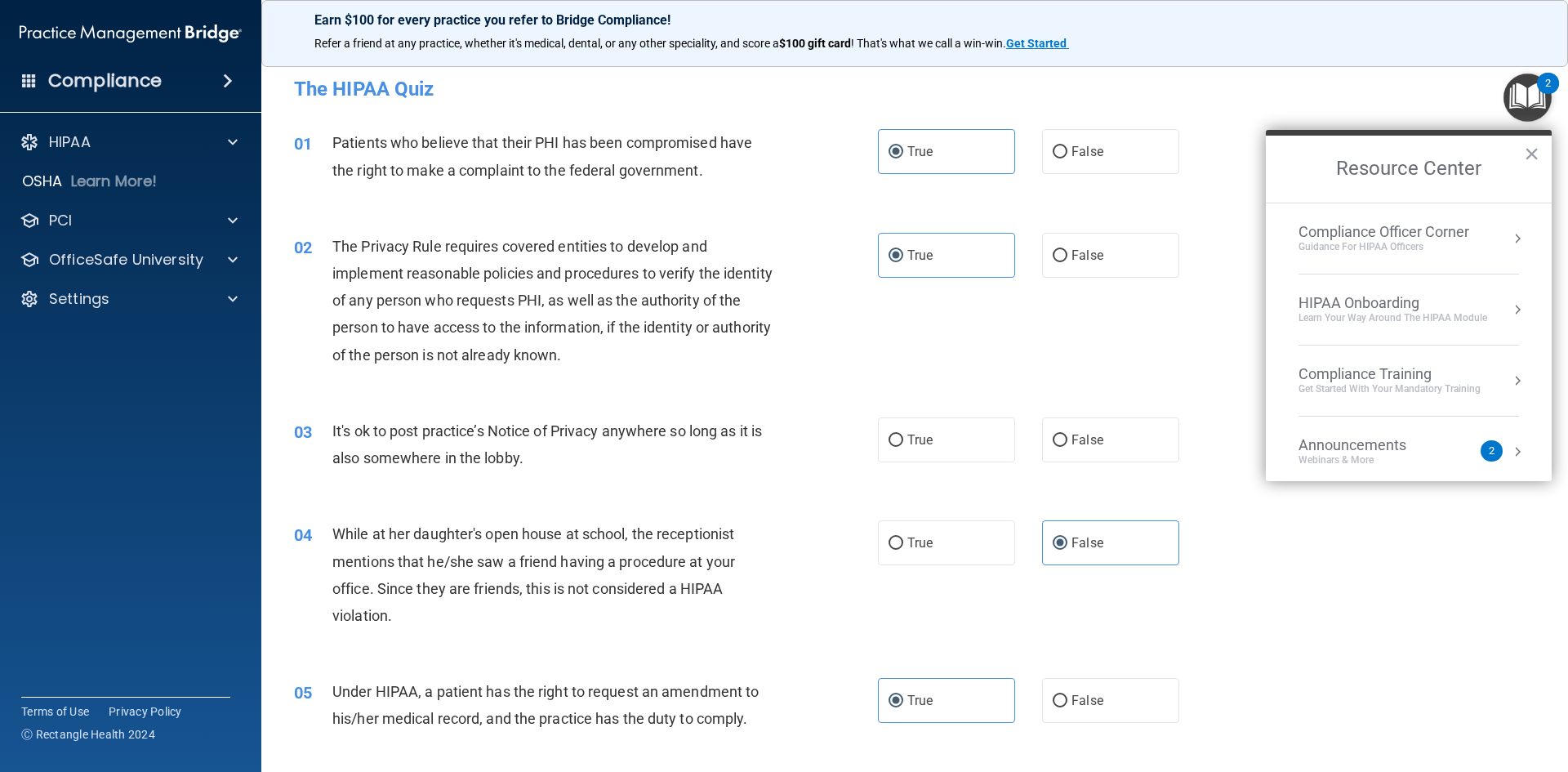
click at [1547, 104] on div "2" at bounding box center [1548, 94] width 6 height 21
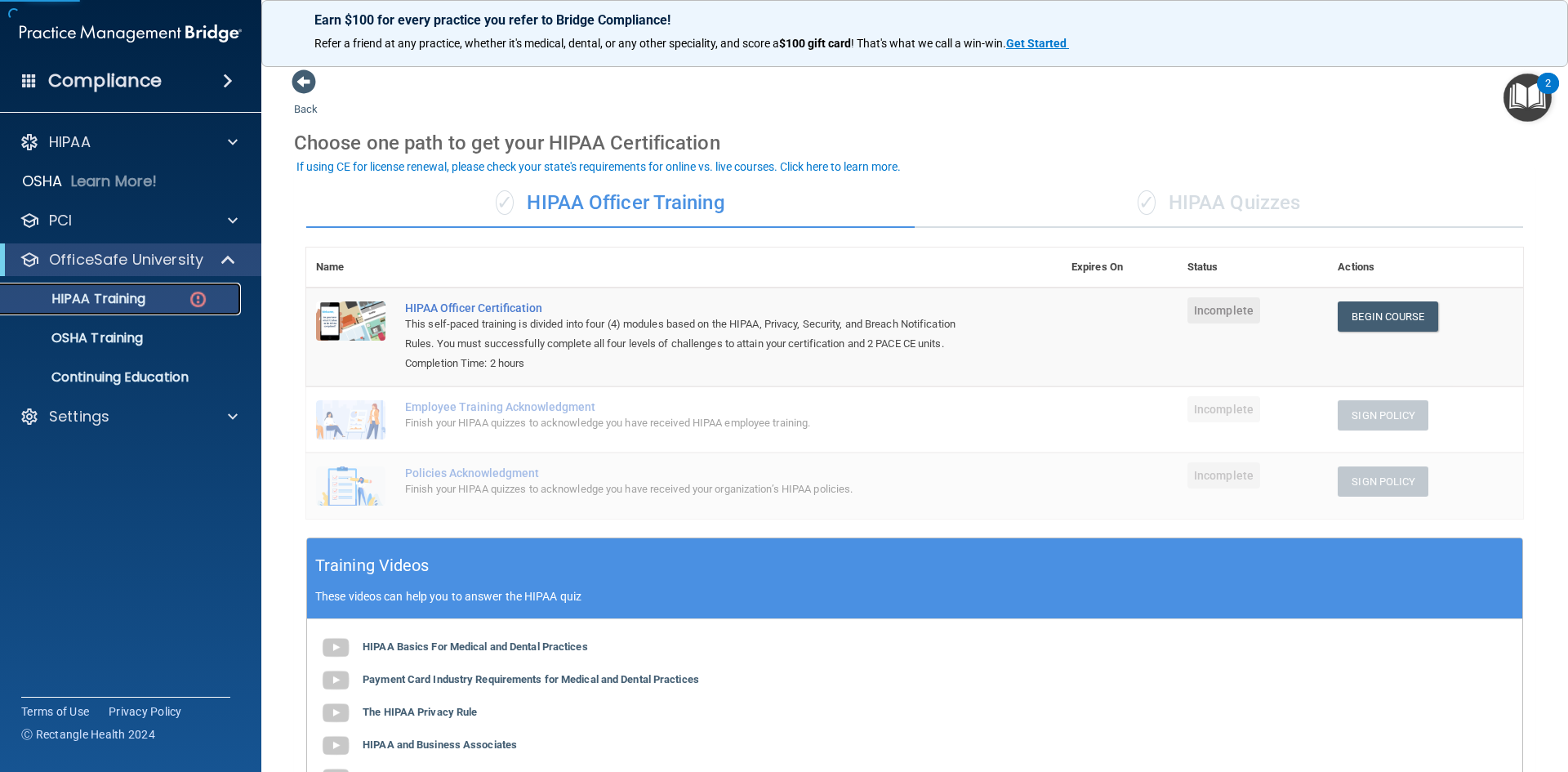
click at [159, 296] on div "HIPAA Training" at bounding box center [122, 299] width 223 height 16
click at [1241, 201] on div "✓ HIPAA Quizzes" at bounding box center [1219, 204] width 608 height 49
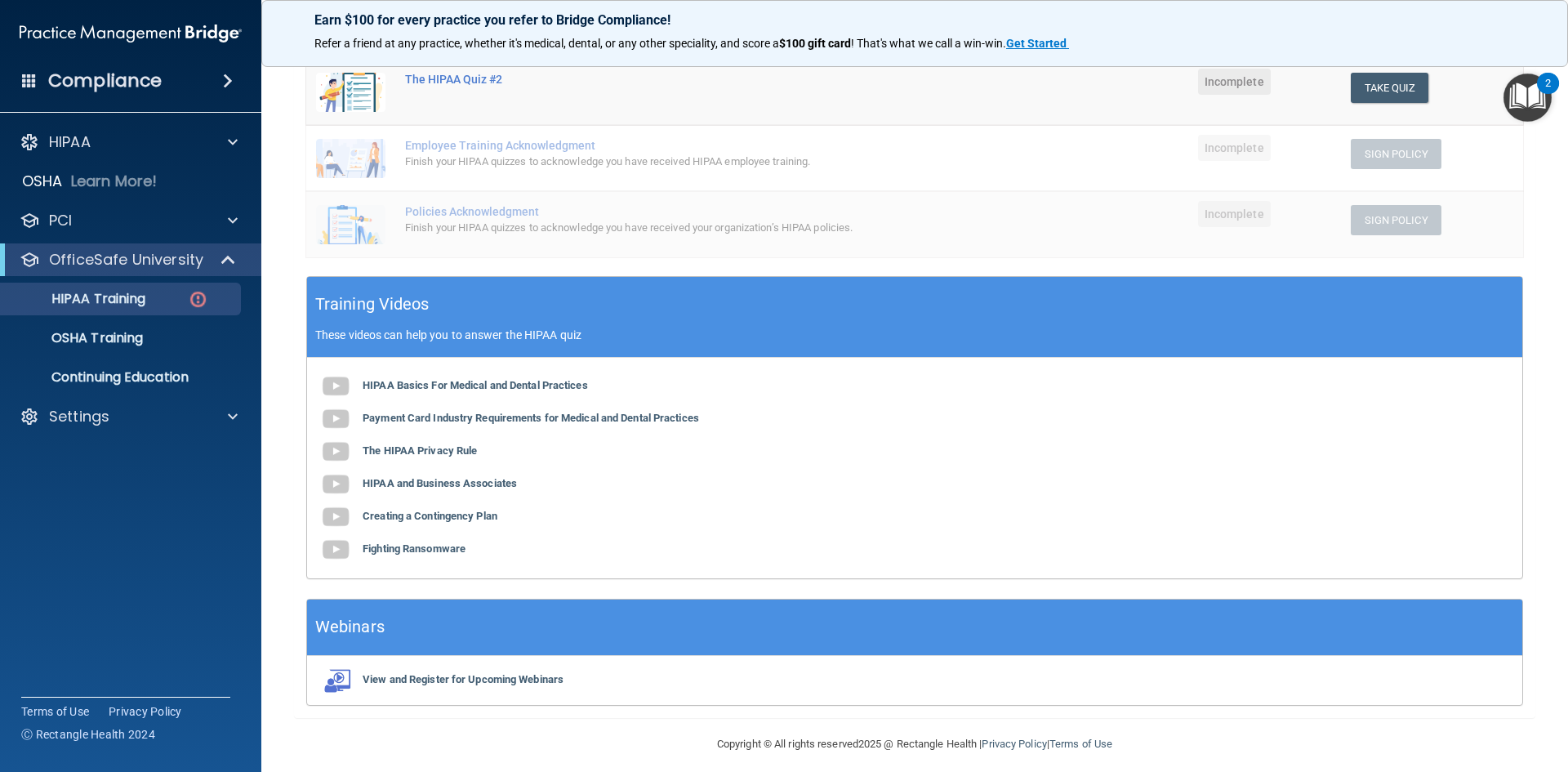
scroll to position [372, 0]
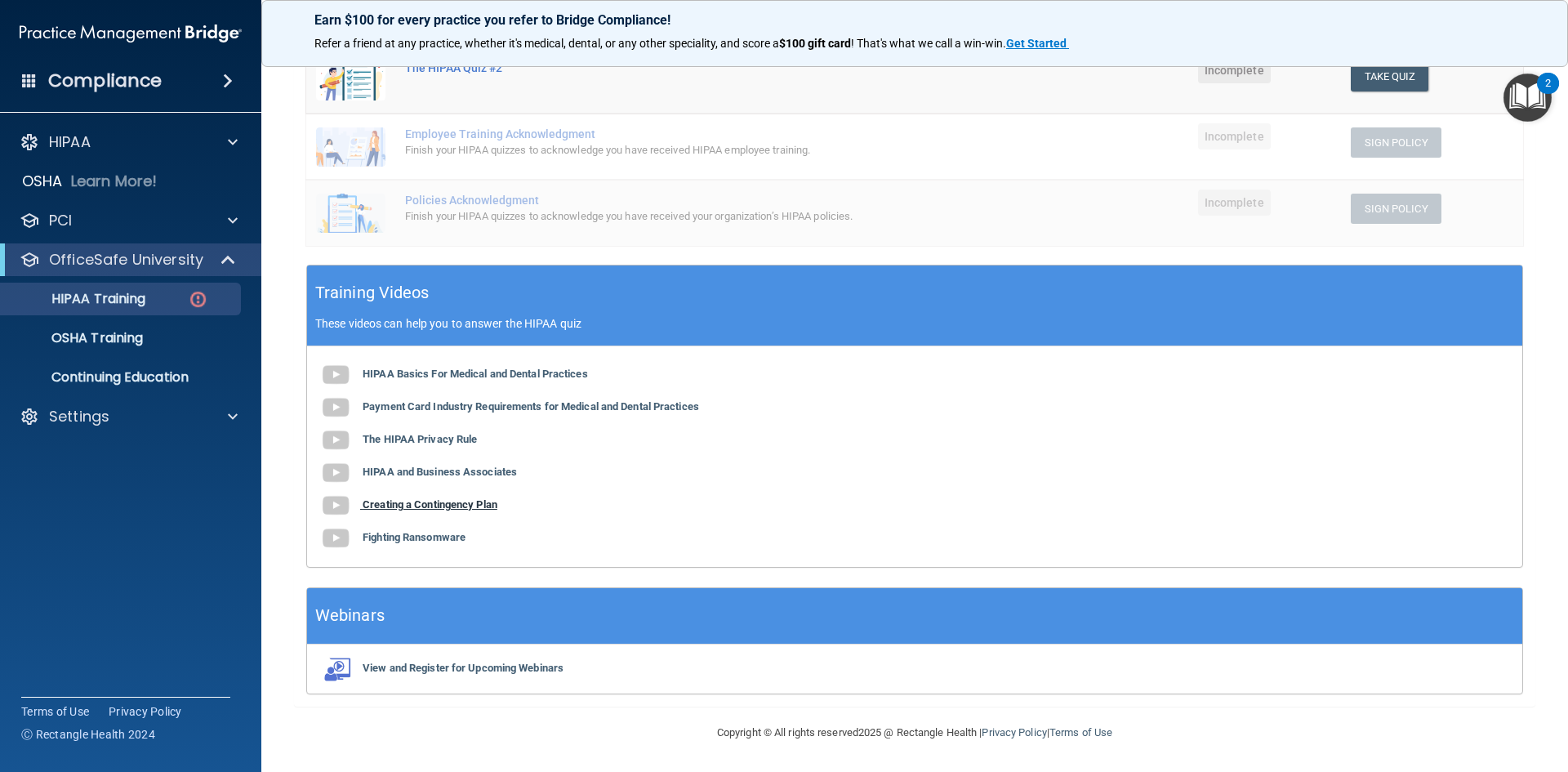
click at [457, 511] on b "Creating a Contingency Plan" at bounding box center [430, 504] width 135 height 12
click at [436, 537] on b "Fighting Ransomware" at bounding box center [414, 537] width 103 height 12
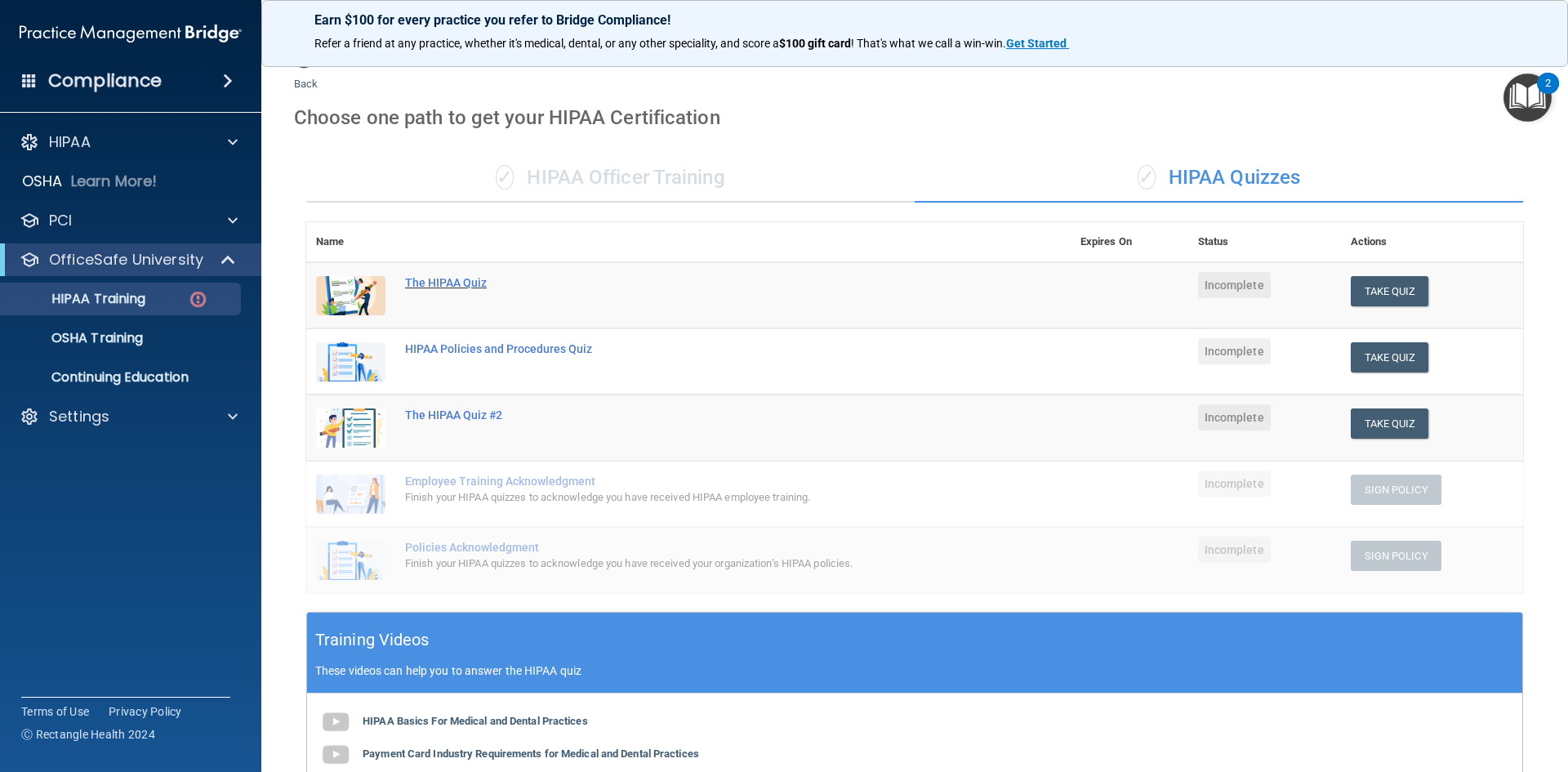
scroll to position [0, 0]
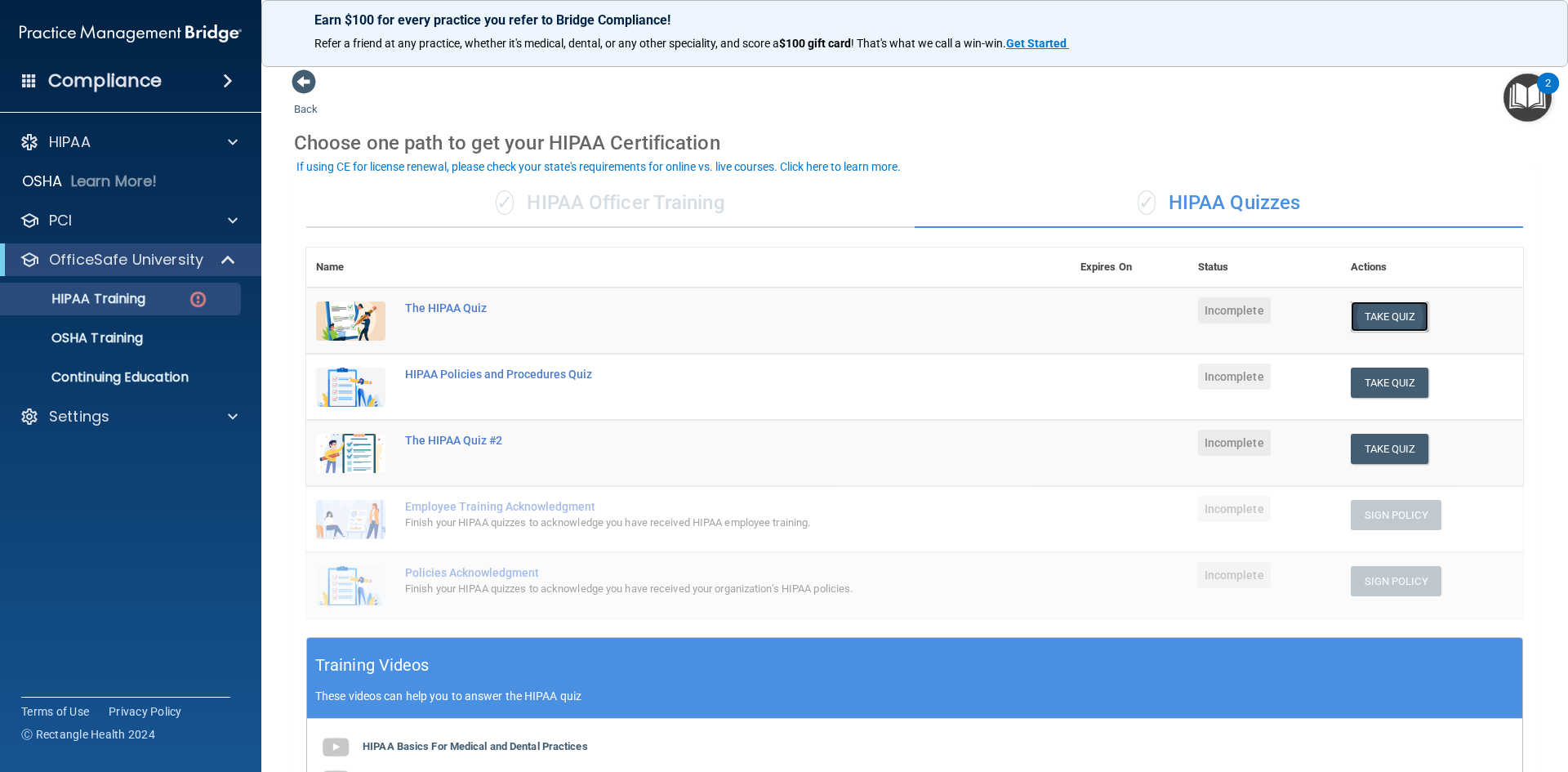
click at [1381, 319] on button "Take Quiz" at bounding box center [1390, 316] width 79 height 30
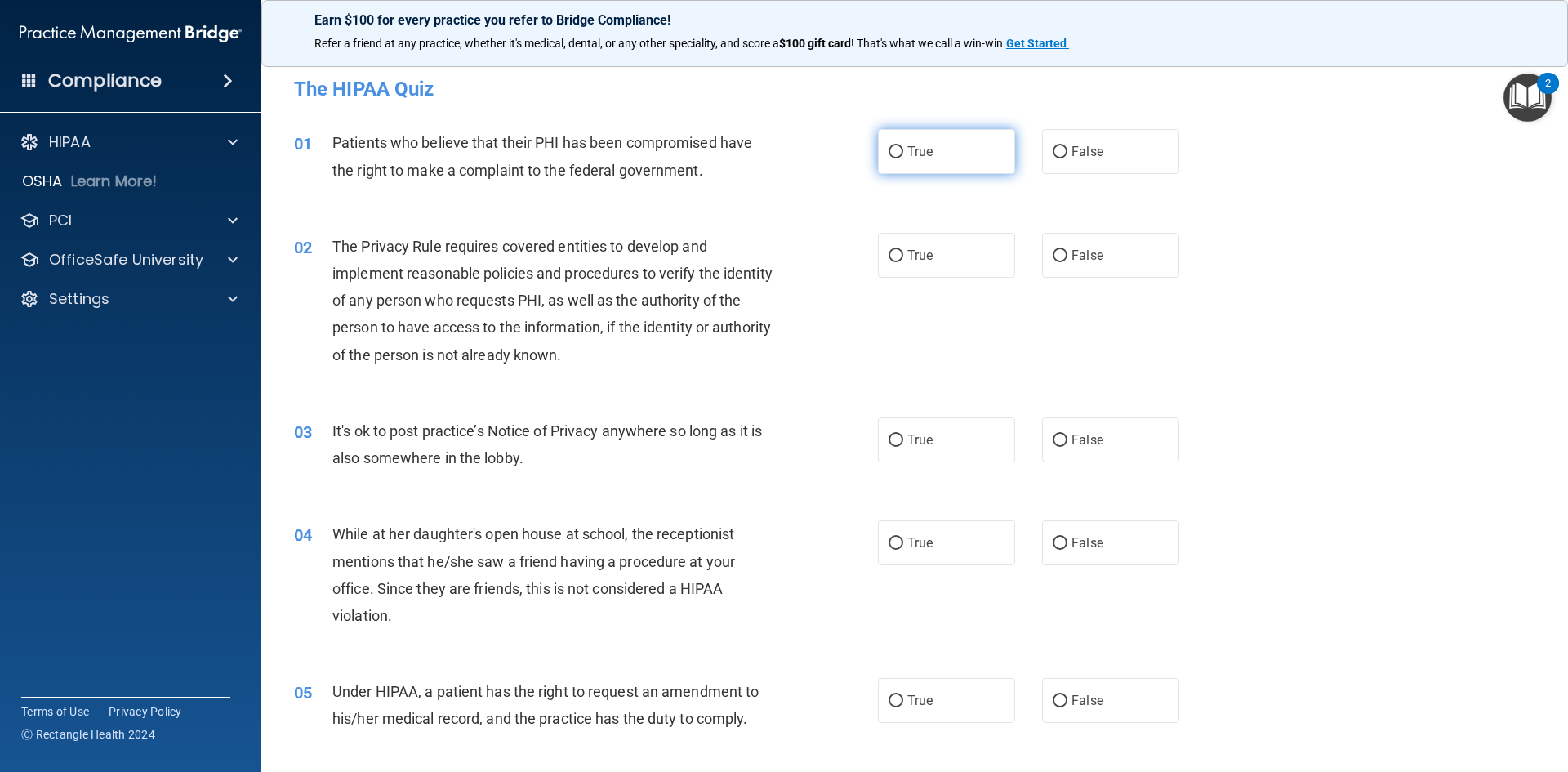
click at [929, 147] on label "True" at bounding box center [947, 151] width 137 height 45
click at [903, 147] on input "True" at bounding box center [896, 152] width 15 height 12
radio input "true"
click at [585, 251] on span "The Privacy Rule requires covered entities to develop and implement reasonable …" at bounding box center [552, 300] width 440 height 126
drag, startPoint x: 493, startPoint y: 252, endPoint x: 533, endPoint y: 252, distance: 40.0
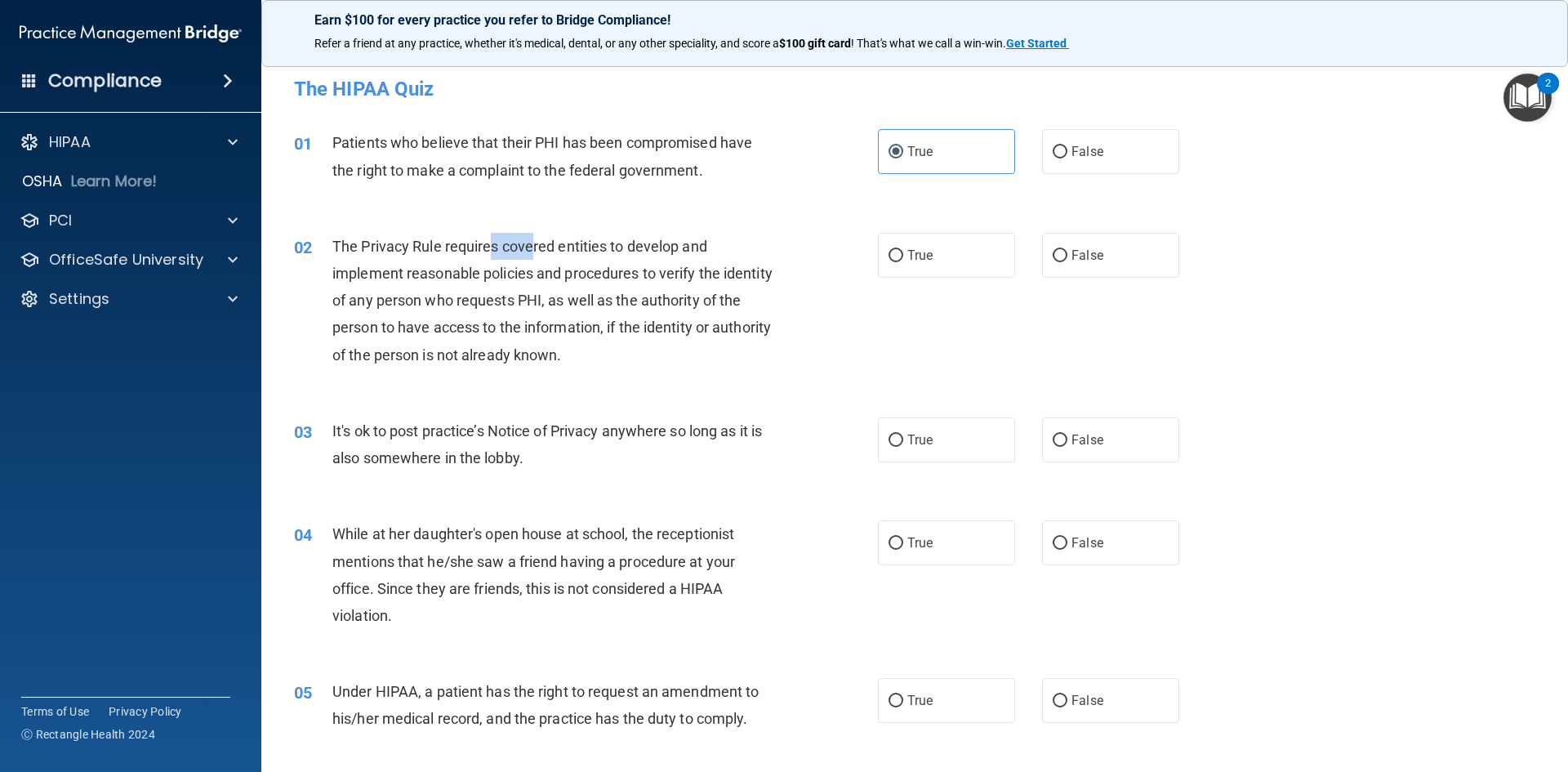
click at [533, 252] on span "The Privacy Rule requires covered entities to develop and implement reasonable …" at bounding box center [552, 300] width 440 height 126
click at [754, 233] on div "The Privacy Rule requires covered entities to develop and implement reasonable …" at bounding box center [561, 300] width 457 height 136
click at [938, 267] on label "True" at bounding box center [947, 255] width 137 height 45
click at [903, 262] on input "True" at bounding box center [896, 255] width 15 height 12
radio input "true"
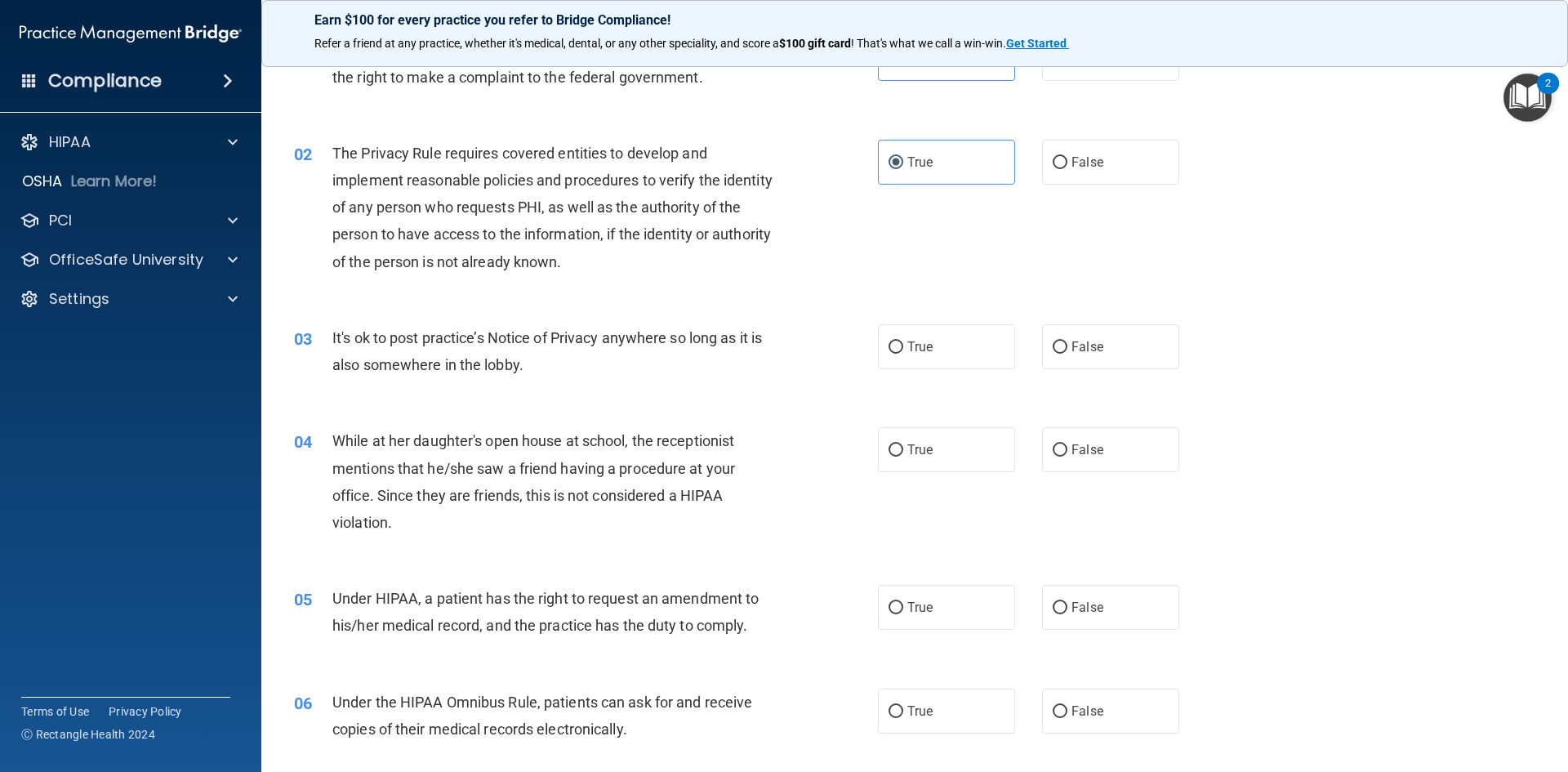
scroll to position [82, 0]
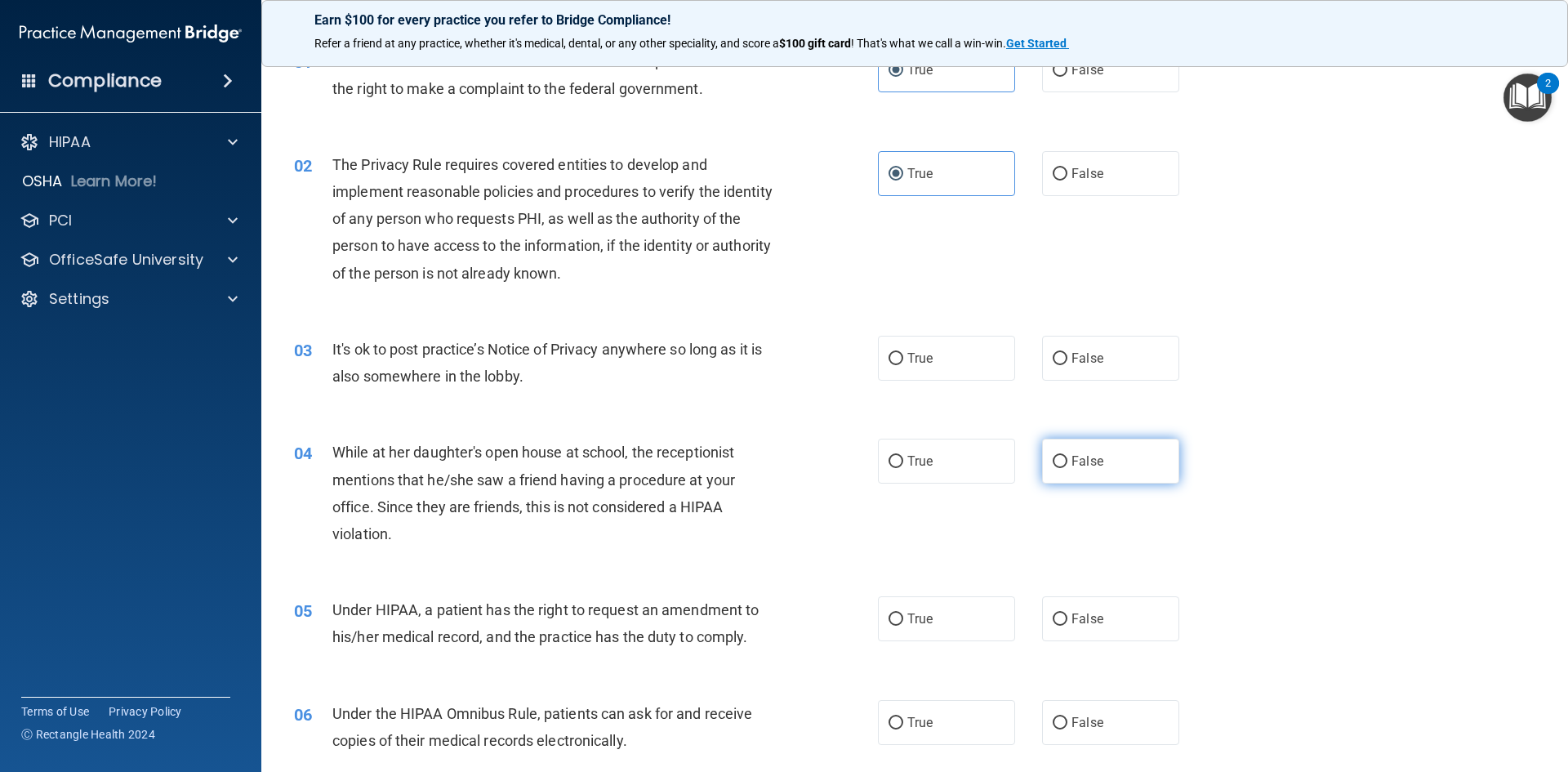
click at [1107, 466] on label "False" at bounding box center [1111, 461] width 137 height 45
click at [1067, 466] on input "False" at bounding box center [1060, 462] width 15 height 12
radio input "true"
click at [907, 628] on label "True" at bounding box center [947, 619] width 137 height 45
click at [903, 625] on input "True" at bounding box center [896, 619] width 15 height 12
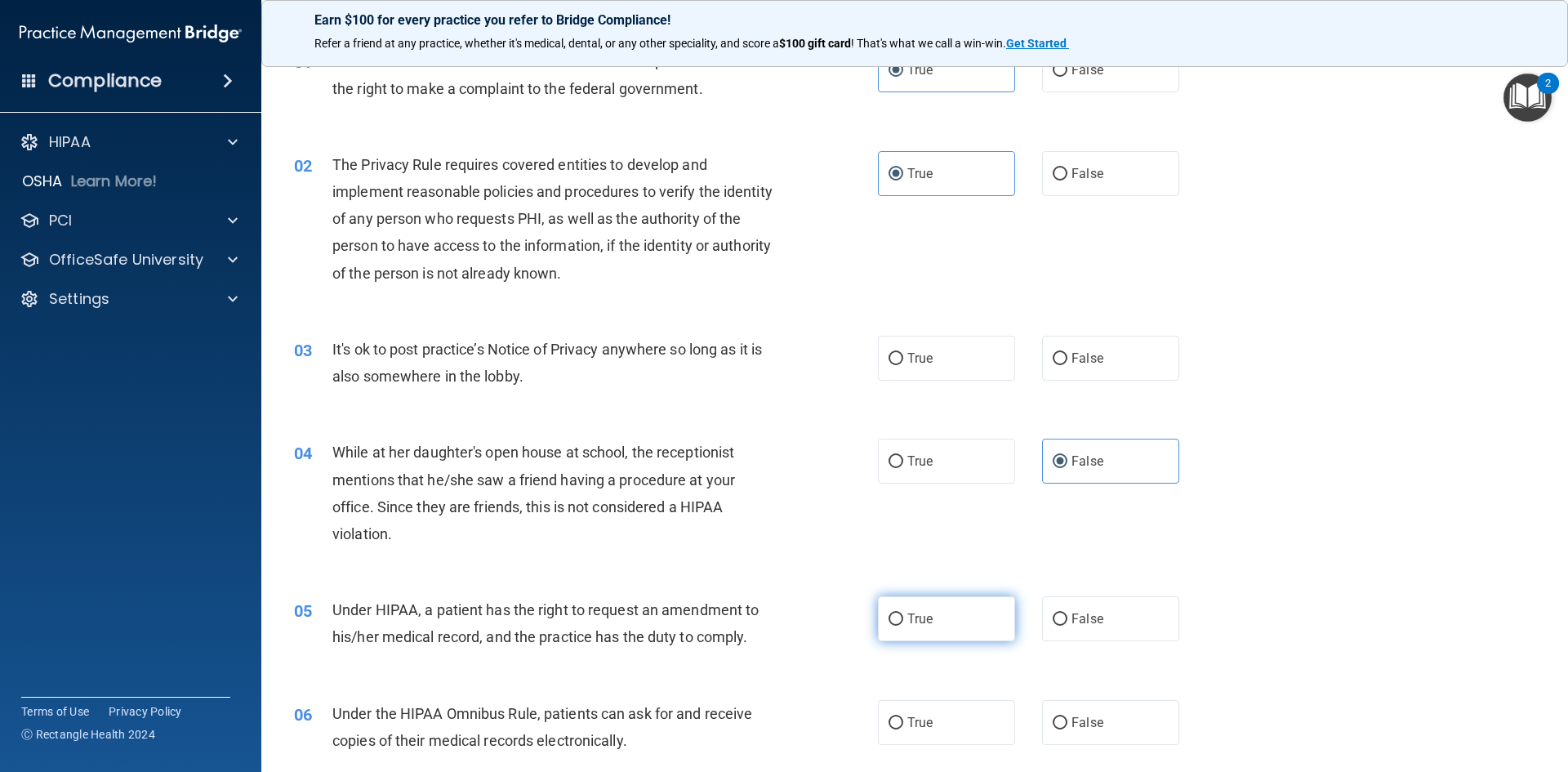
radio input "true"
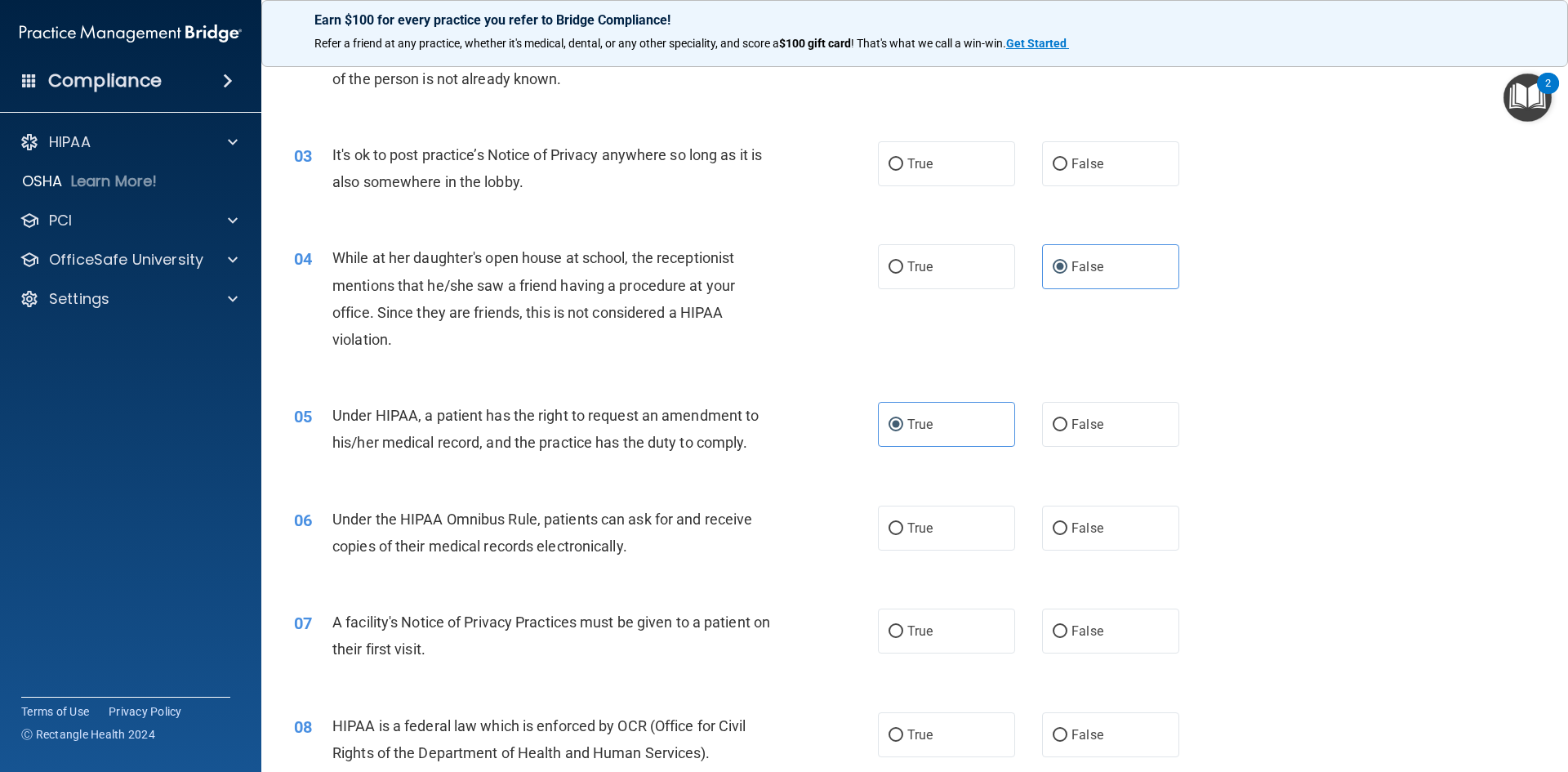
scroll to position [327, 0]
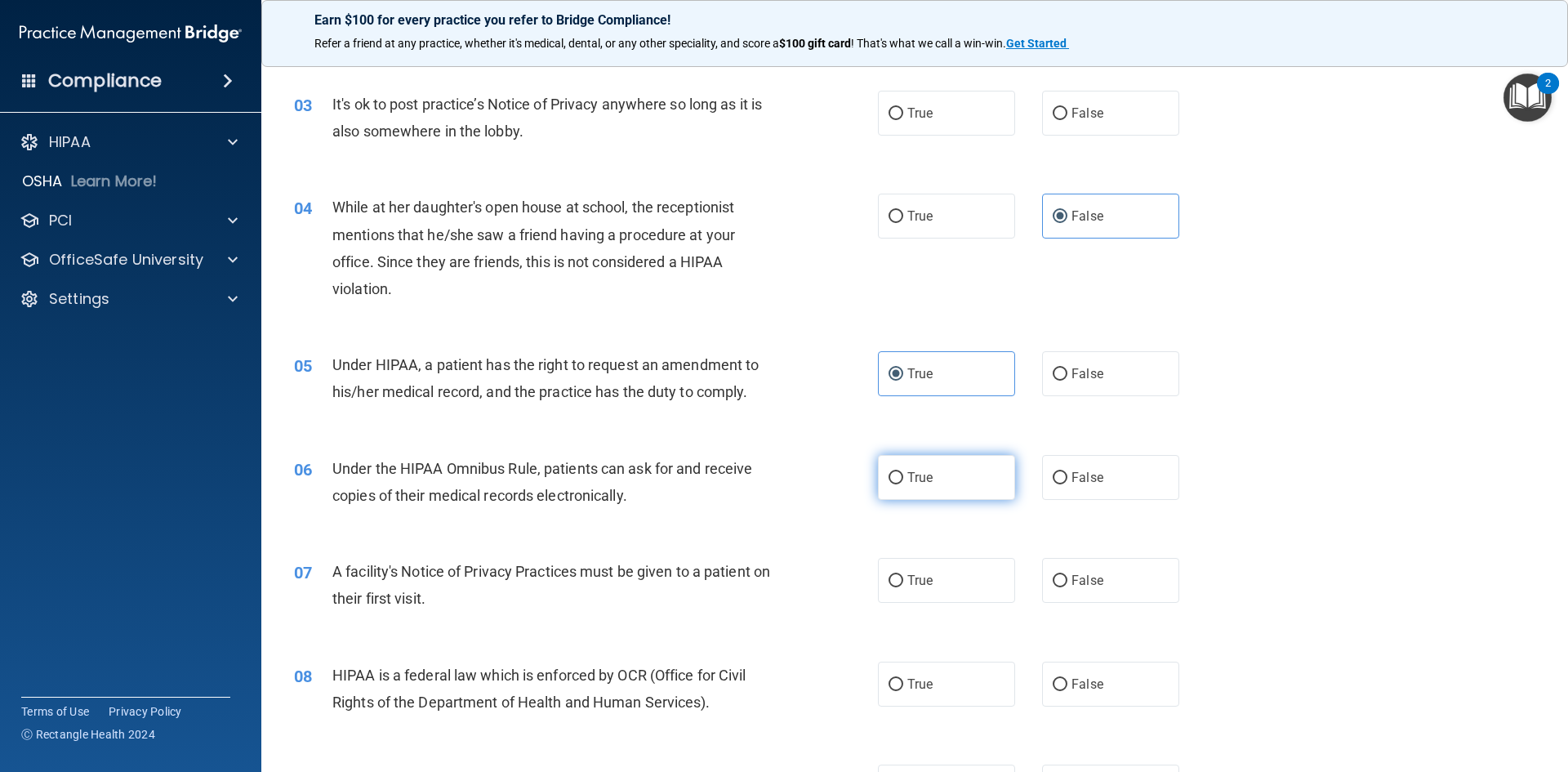
click at [947, 484] on label "True" at bounding box center [947, 477] width 137 height 45
click at [903, 484] on input "True" at bounding box center [896, 478] width 15 height 12
radio input "true"
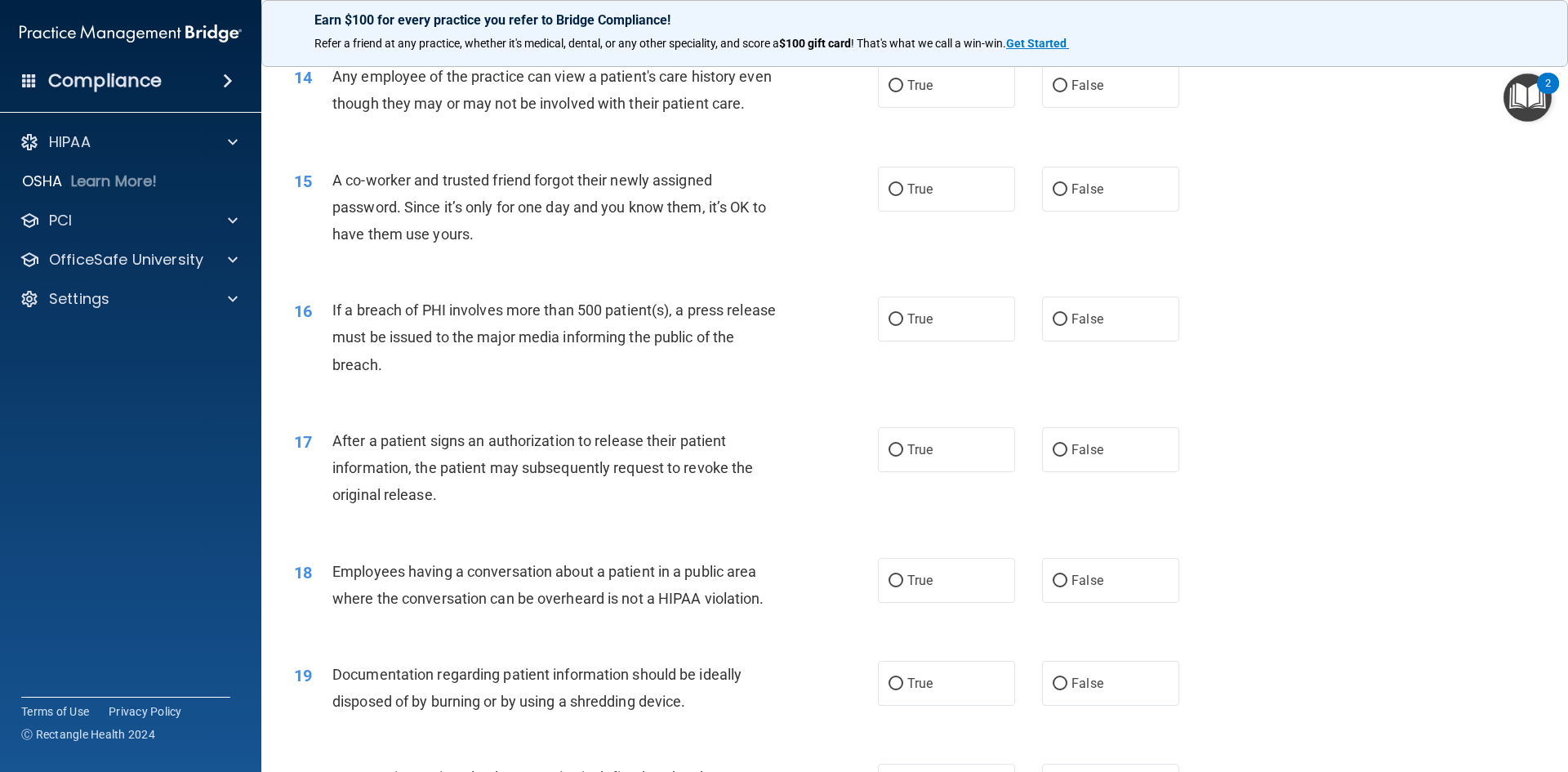
scroll to position [1552, 0]
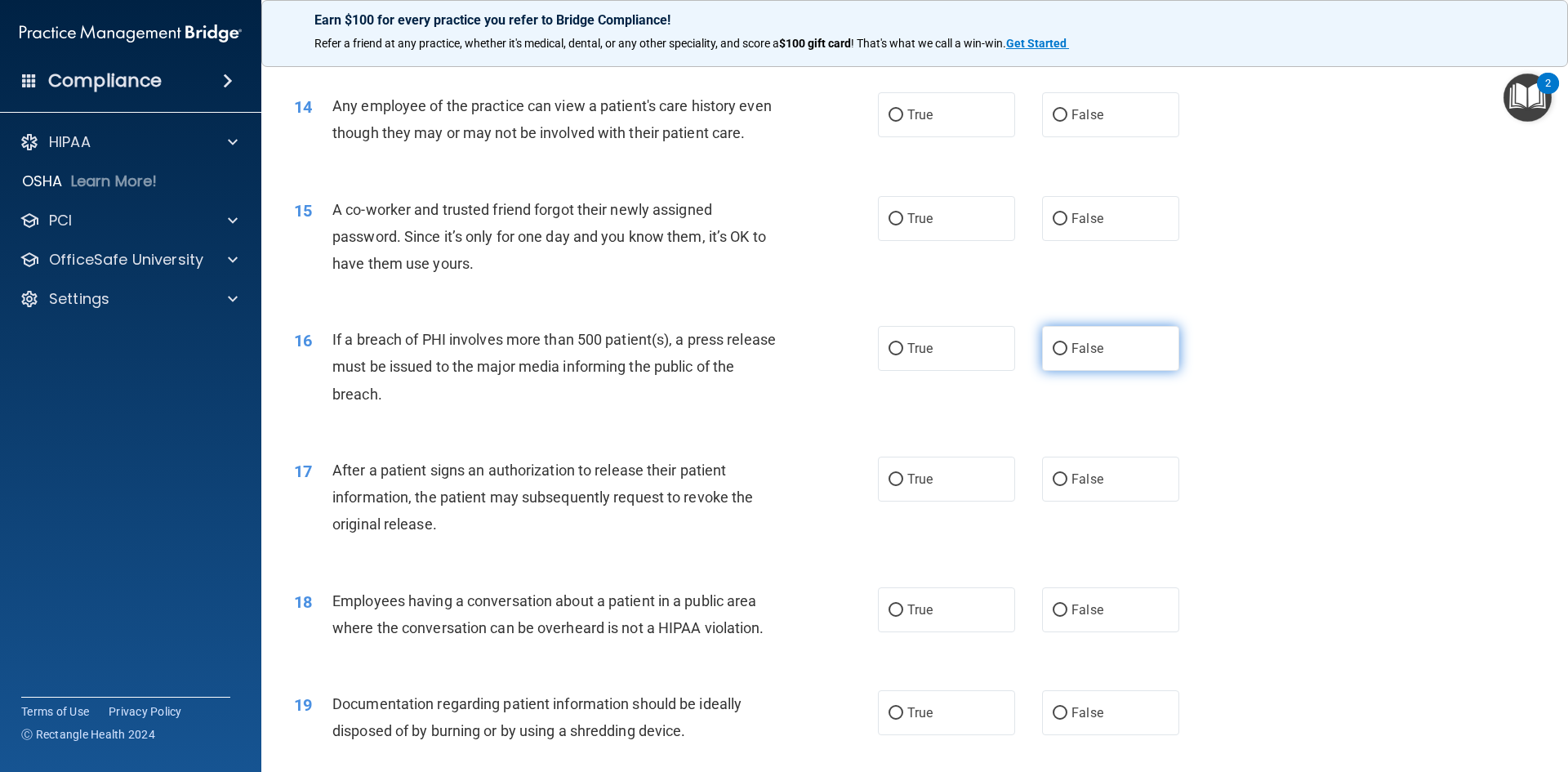
click at [1081, 356] on span "False" at bounding box center [1087, 348] width 32 height 16
click at [1067, 355] on input "False" at bounding box center [1060, 349] width 15 height 12
radio input "true"
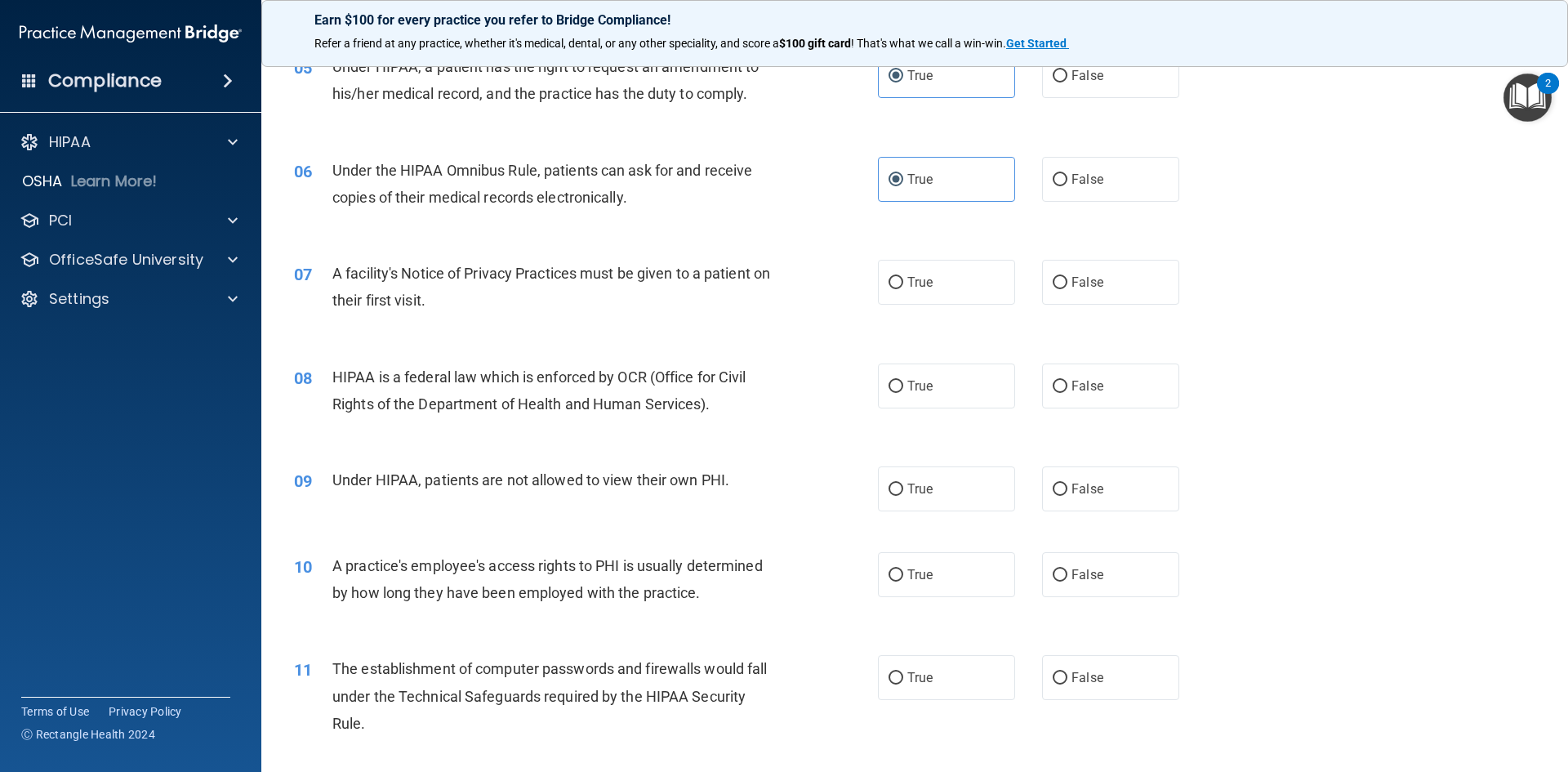
scroll to position [653, 0]
